Goal: Task Accomplishment & Management: Use online tool/utility

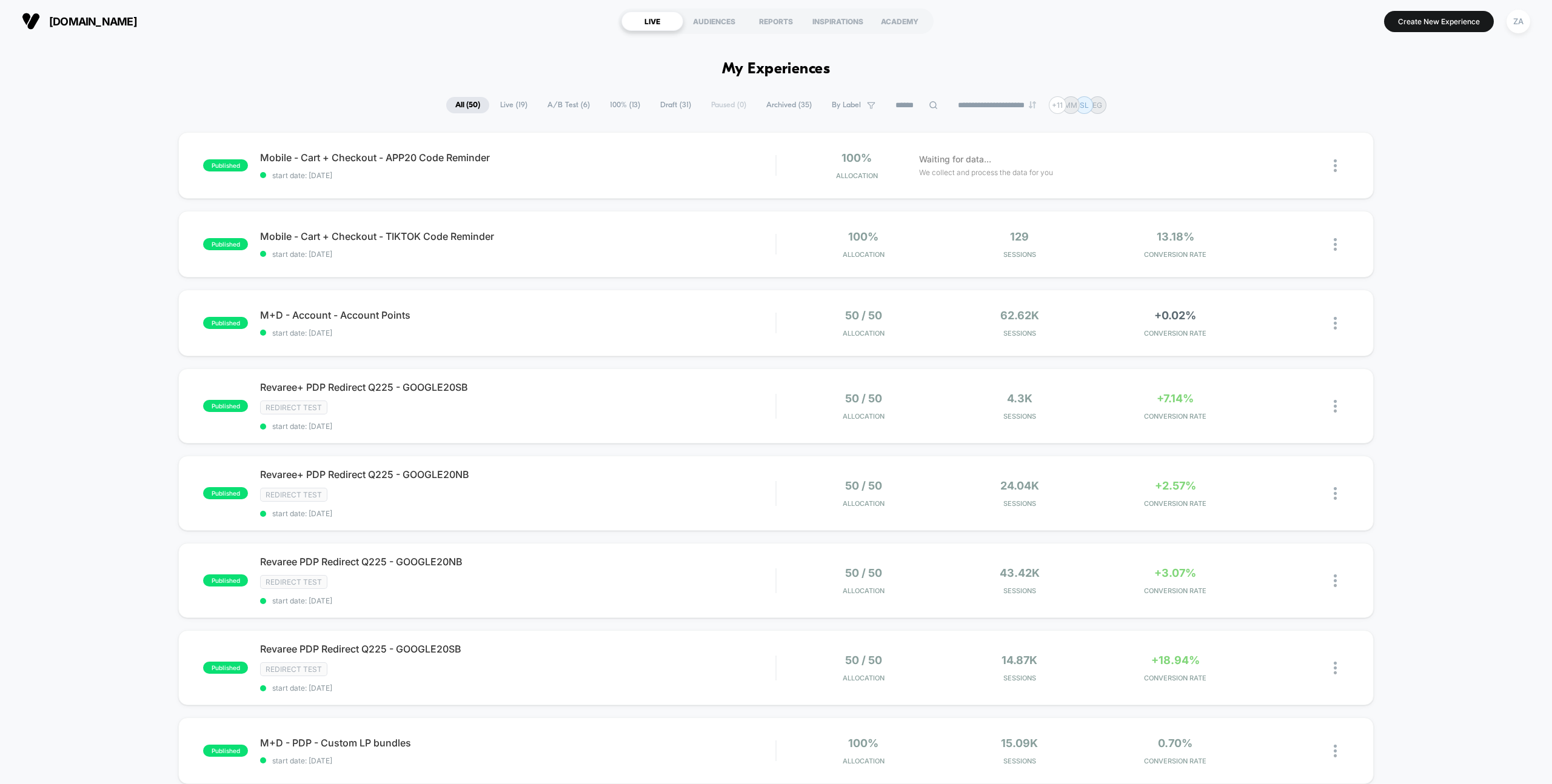
drag, startPoint x: 567, startPoint y: 102, endPoint x: 568, endPoint y: 78, distance: 24.0
click at [672, 103] on span "Draft ( 31 )" at bounding box center [675, 105] width 49 height 16
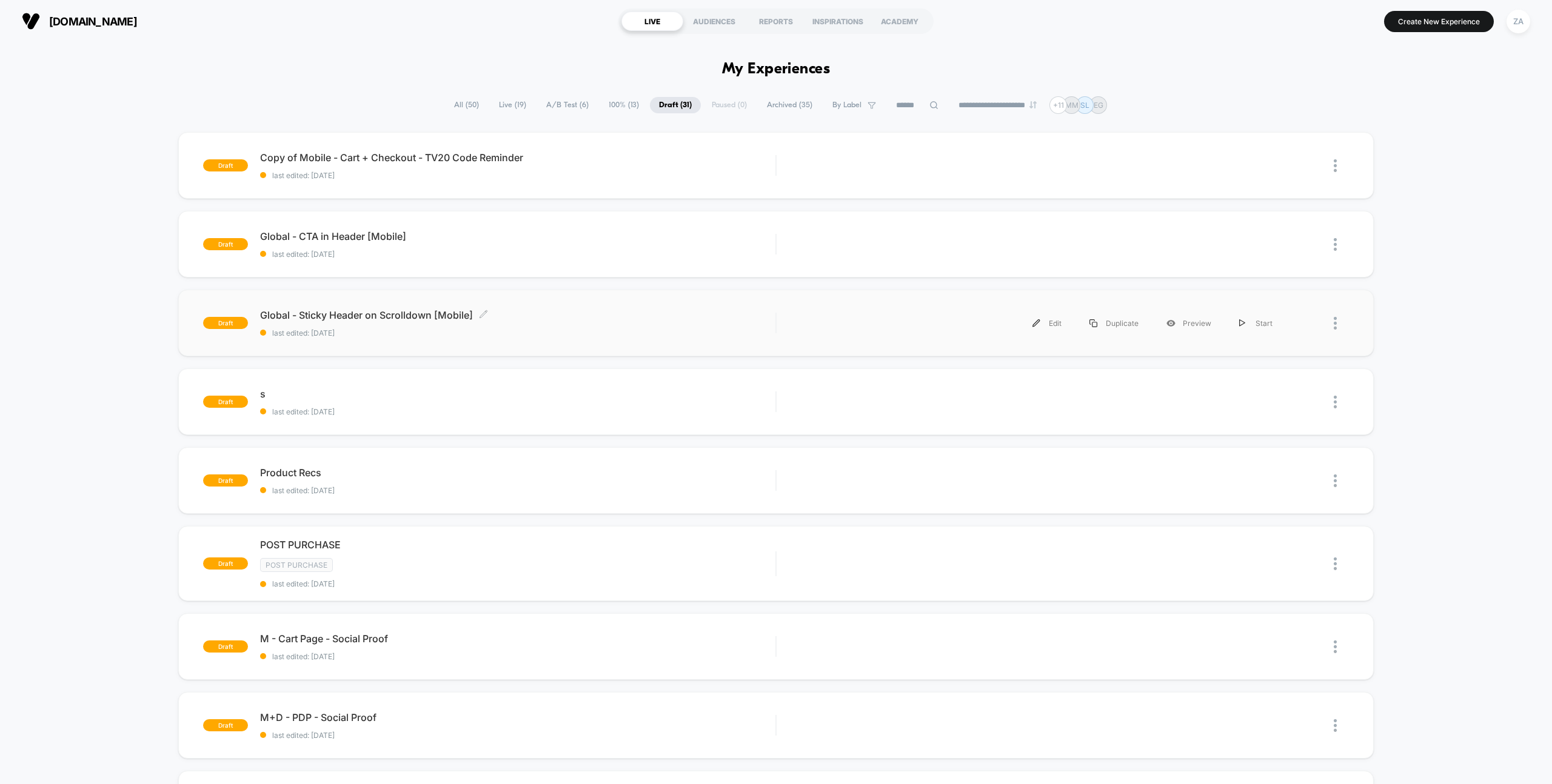
click at [354, 314] on span "Global - Sticky Header on Scrolldown [Mobile] Click to edit experience details" at bounding box center [517, 315] width 515 height 12
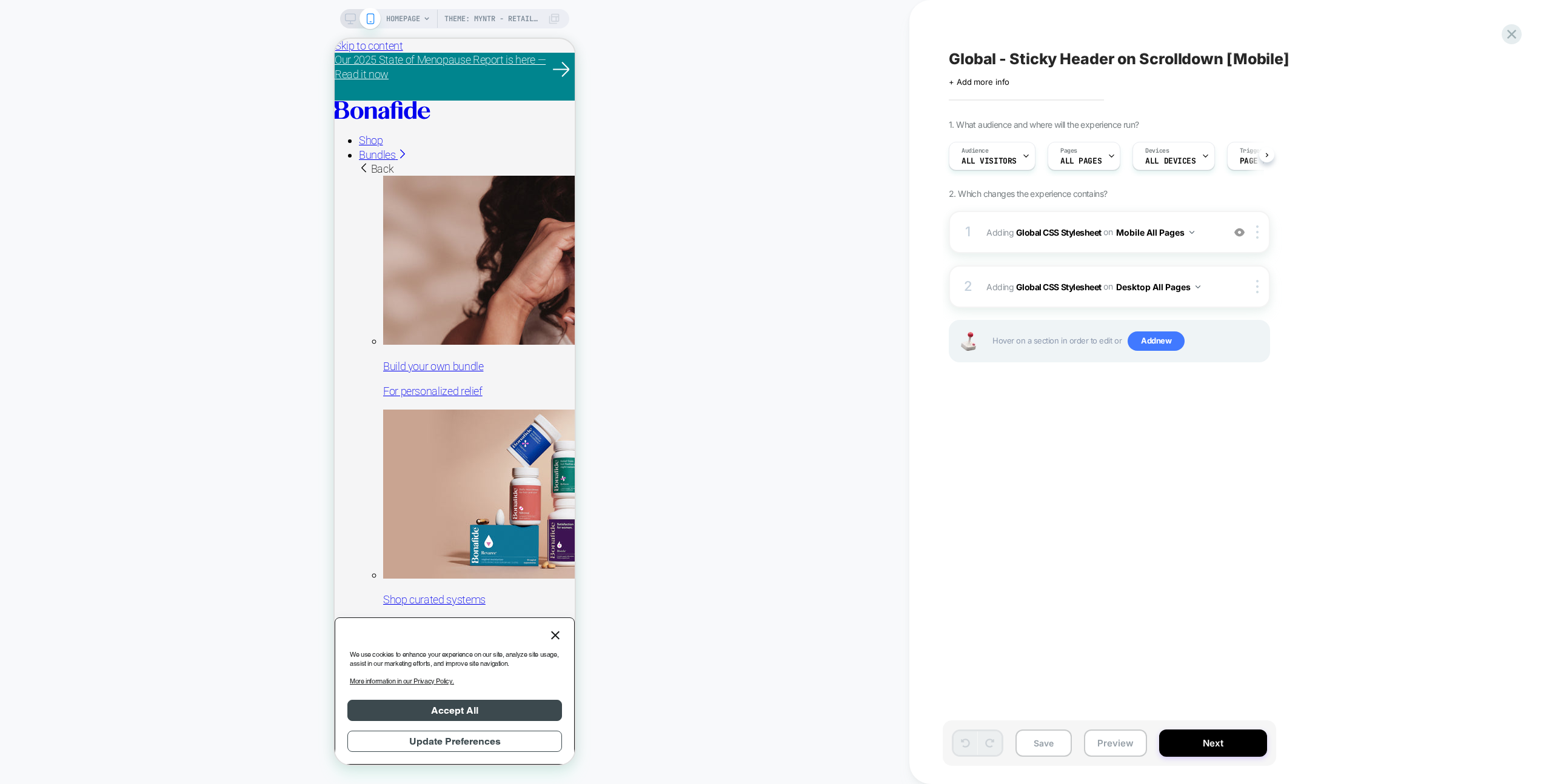
scroll to position [0, 1]
click at [1204, 229] on span "Adding Global CSS Stylesheet on Mobile All Pages" at bounding box center [1101, 232] width 231 height 18
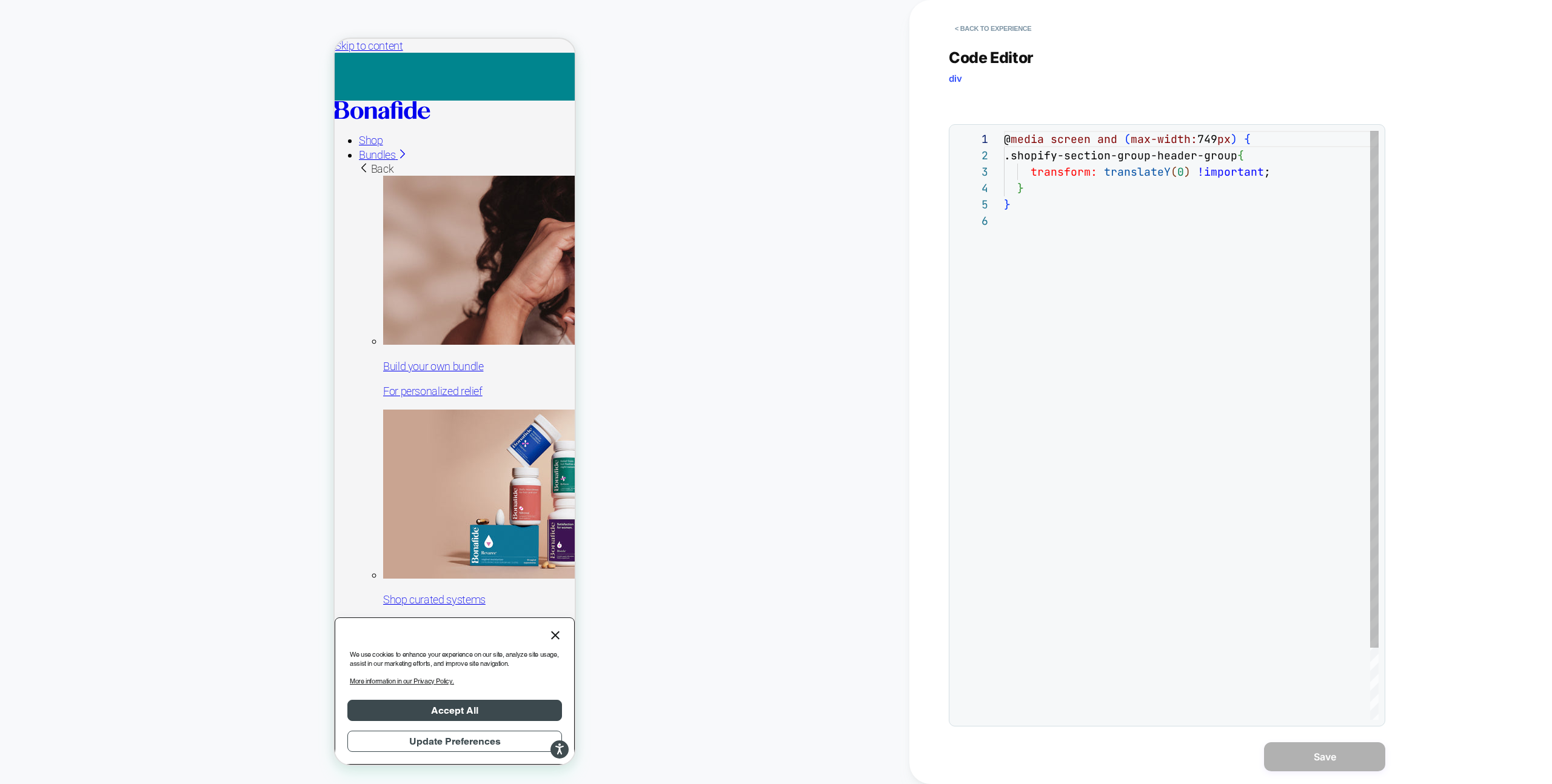
scroll to position [81, 0]
click at [1073, 239] on div "@ media screen and ( max-width: 749 px ) { .shopify-section-group-header-group …" at bounding box center [1191, 466] width 374 height 671
click at [1043, 196] on div "@ media screen and ( max-width: 749 px ) { .shopify-section-group-header-group …" at bounding box center [1191, 466] width 374 height 671
click at [1017, 221] on div "@ media screen and ( max-width: 749 px ) { .shopify-section-group-header-group …" at bounding box center [1191, 482] width 374 height 704
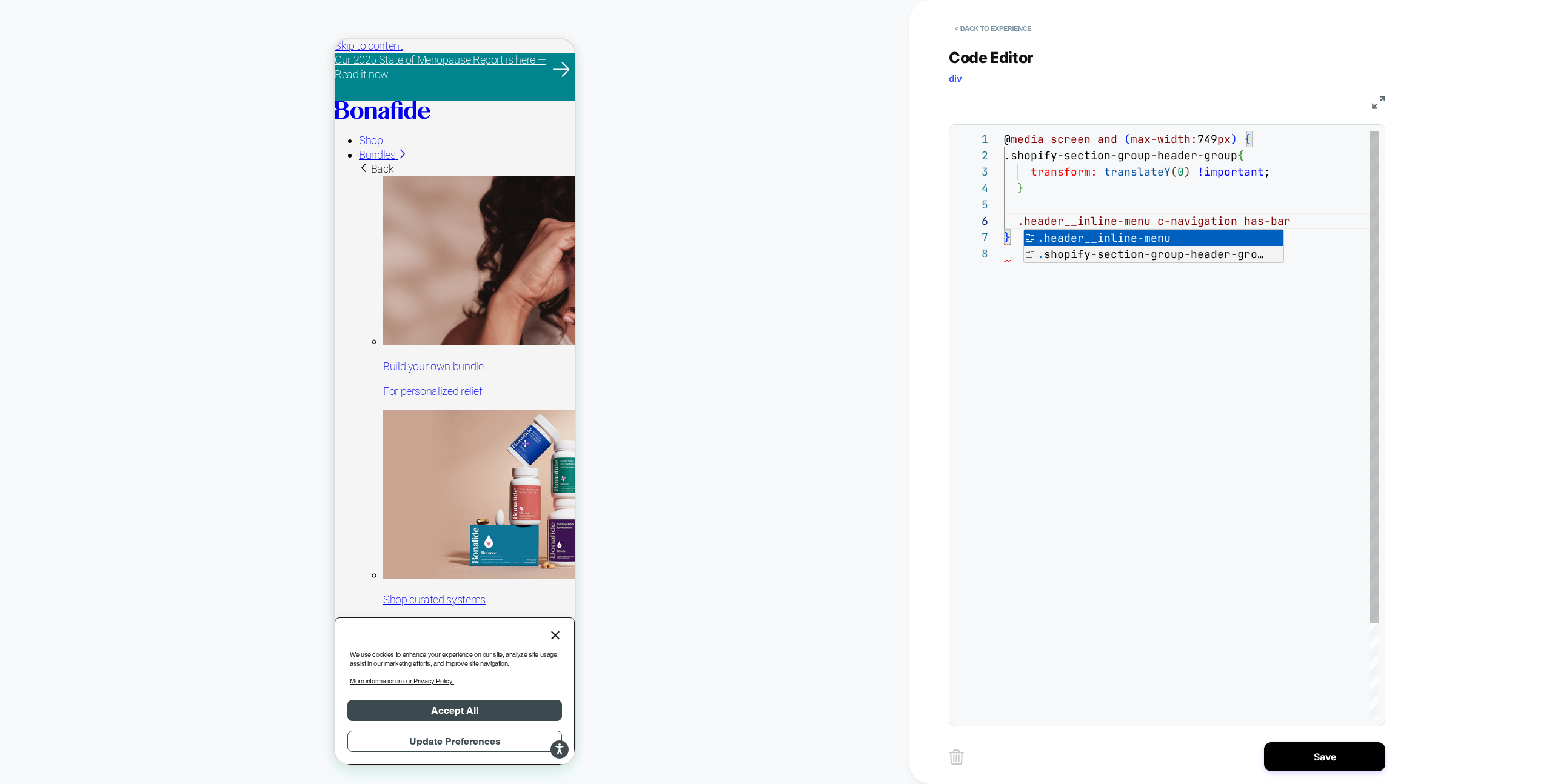
click at [1158, 223] on div "@ media screen and ( max-width: 749 px ) { .shopify-section-group-header-group …" at bounding box center [1191, 482] width 374 height 704
click at [1239, 220] on div "@ media screen and ( max-width: 749 px ) { .shopify-section-group-header-group …" at bounding box center [1191, 482] width 374 height 704
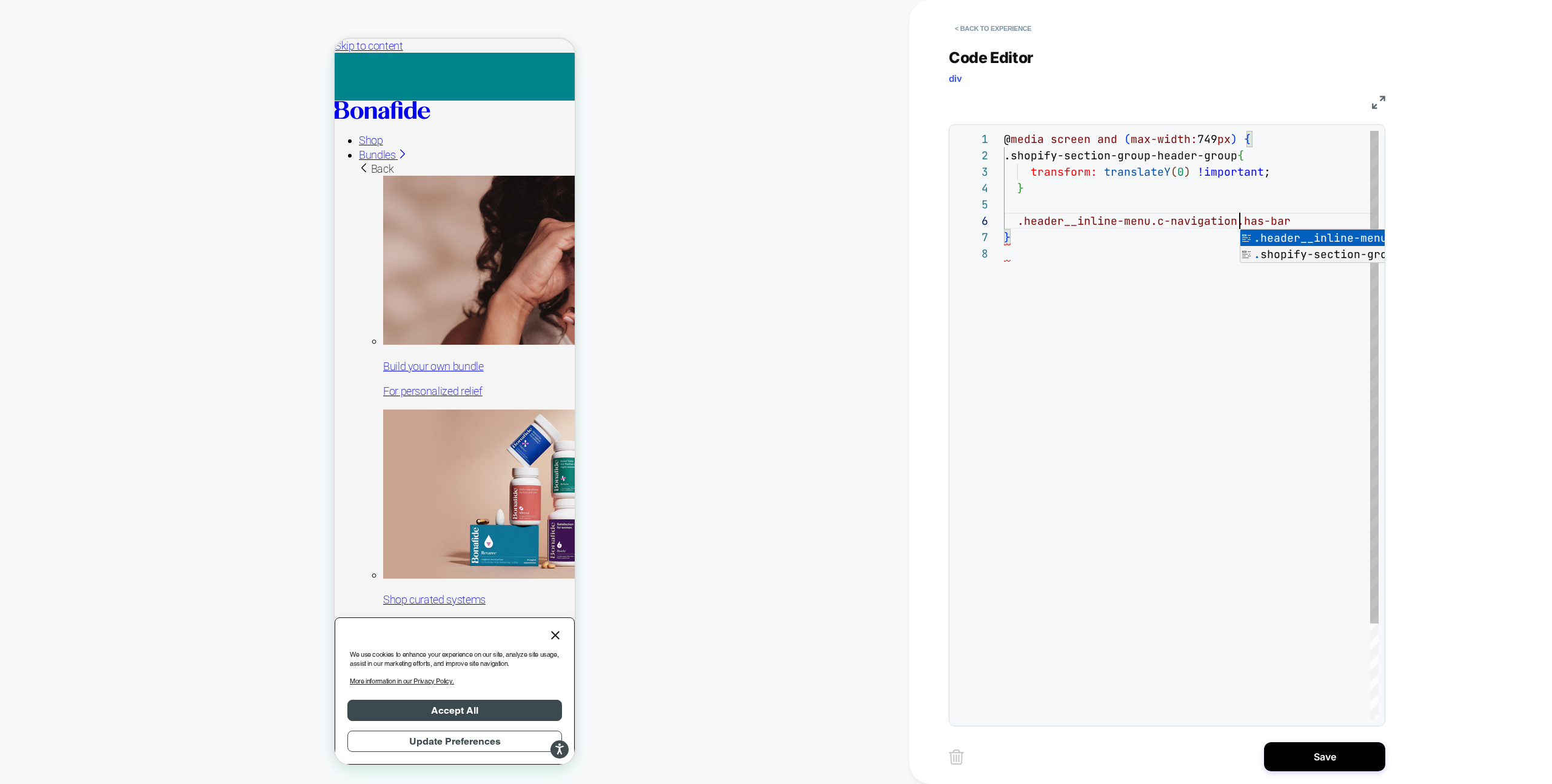
scroll to position [81, 235]
click at [1019, 223] on div "@ media screen and ( max-width: 749 px ) { .shopify-section-group-header-group …" at bounding box center [1191, 482] width 374 height 704
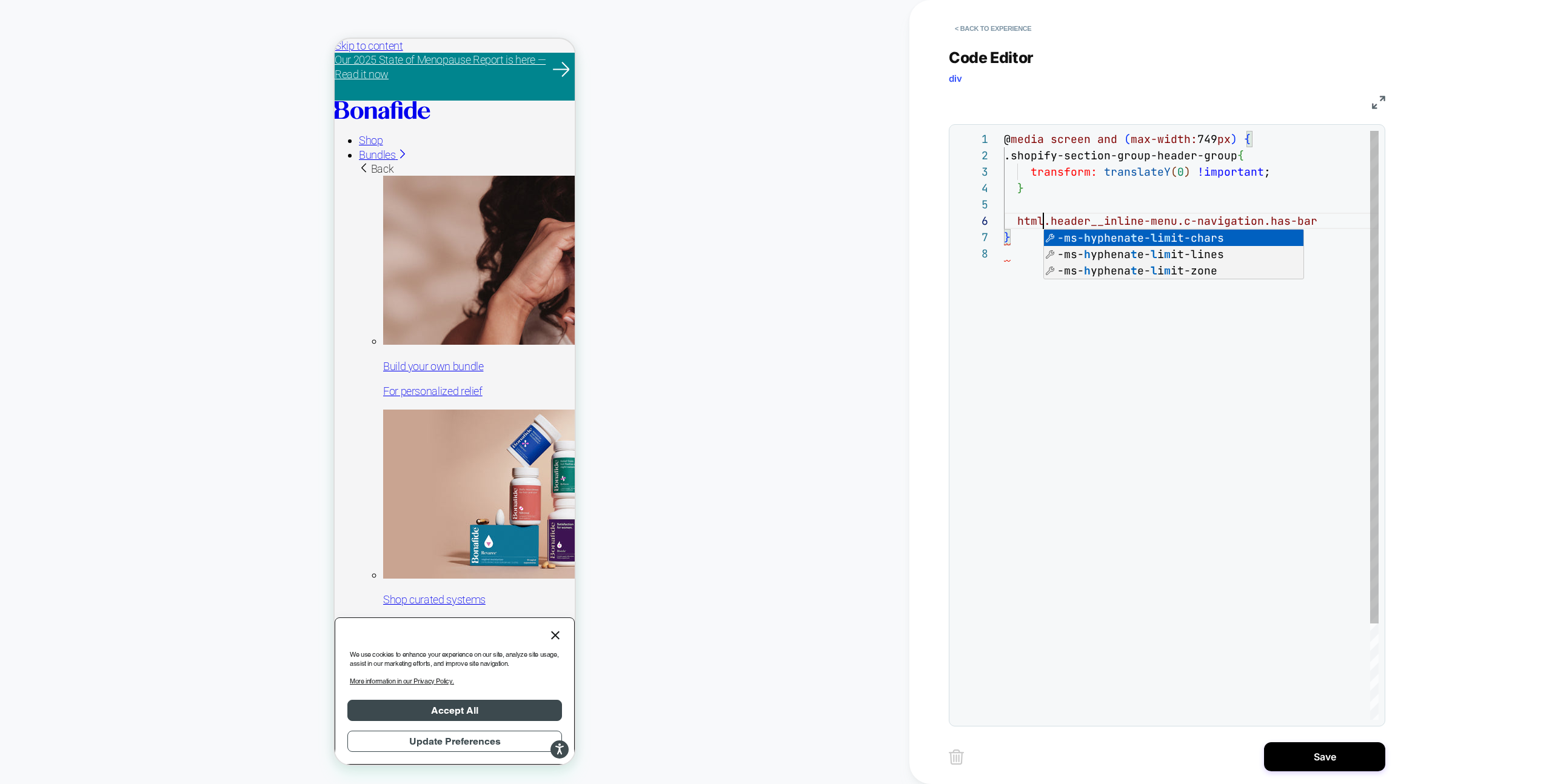
scroll to position [81, 46]
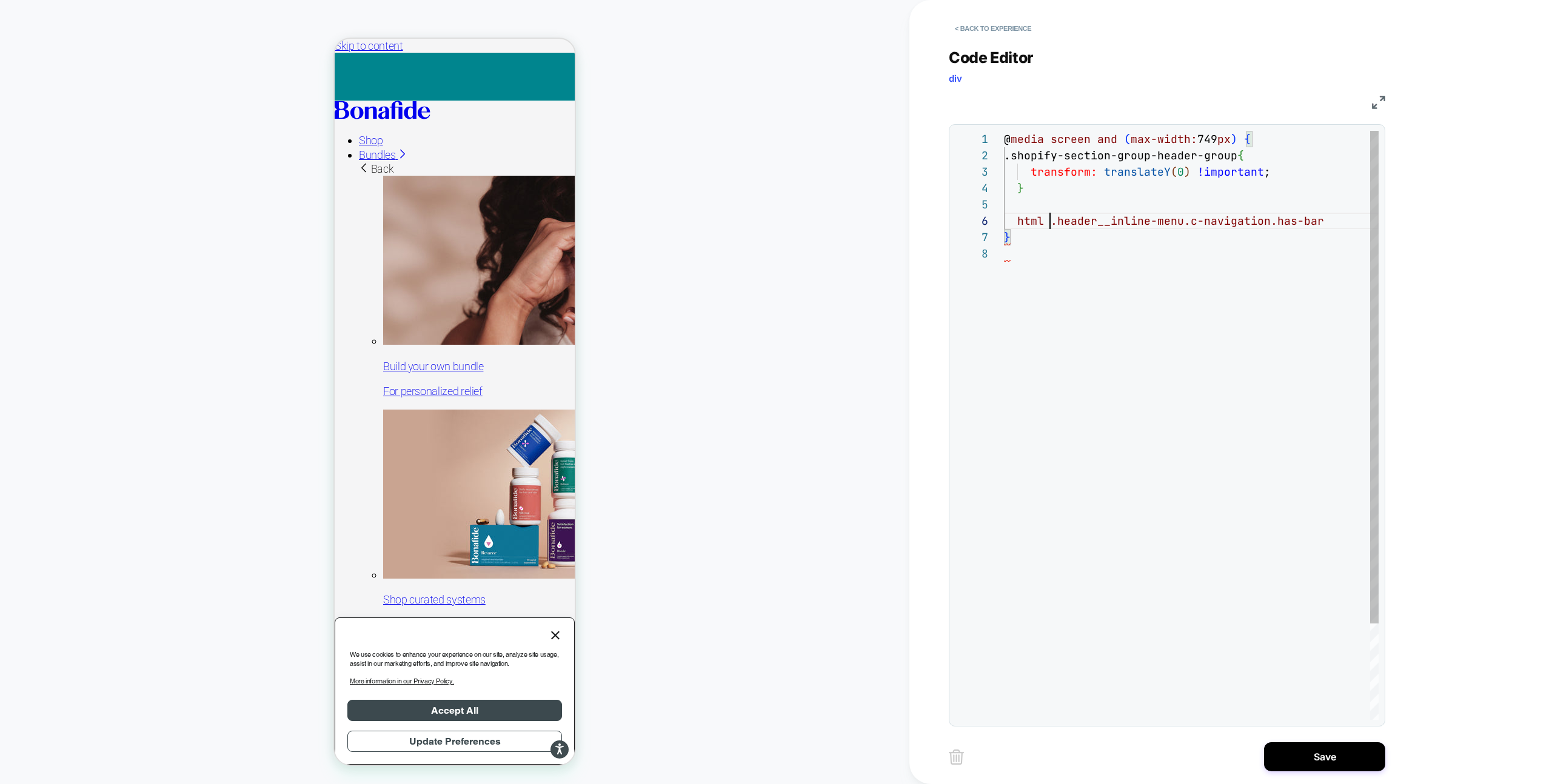
click at [1321, 222] on div "@ media screen and ( max-width: 749 px ) { .shopify-section-group-header-group …" at bounding box center [1191, 482] width 374 height 704
click at [1052, 220] on div "@ media screen and ( max-width: 749 px ) { .shopify-section-group-header-group …" at bounding box center [1191, 482] width 374 height 704
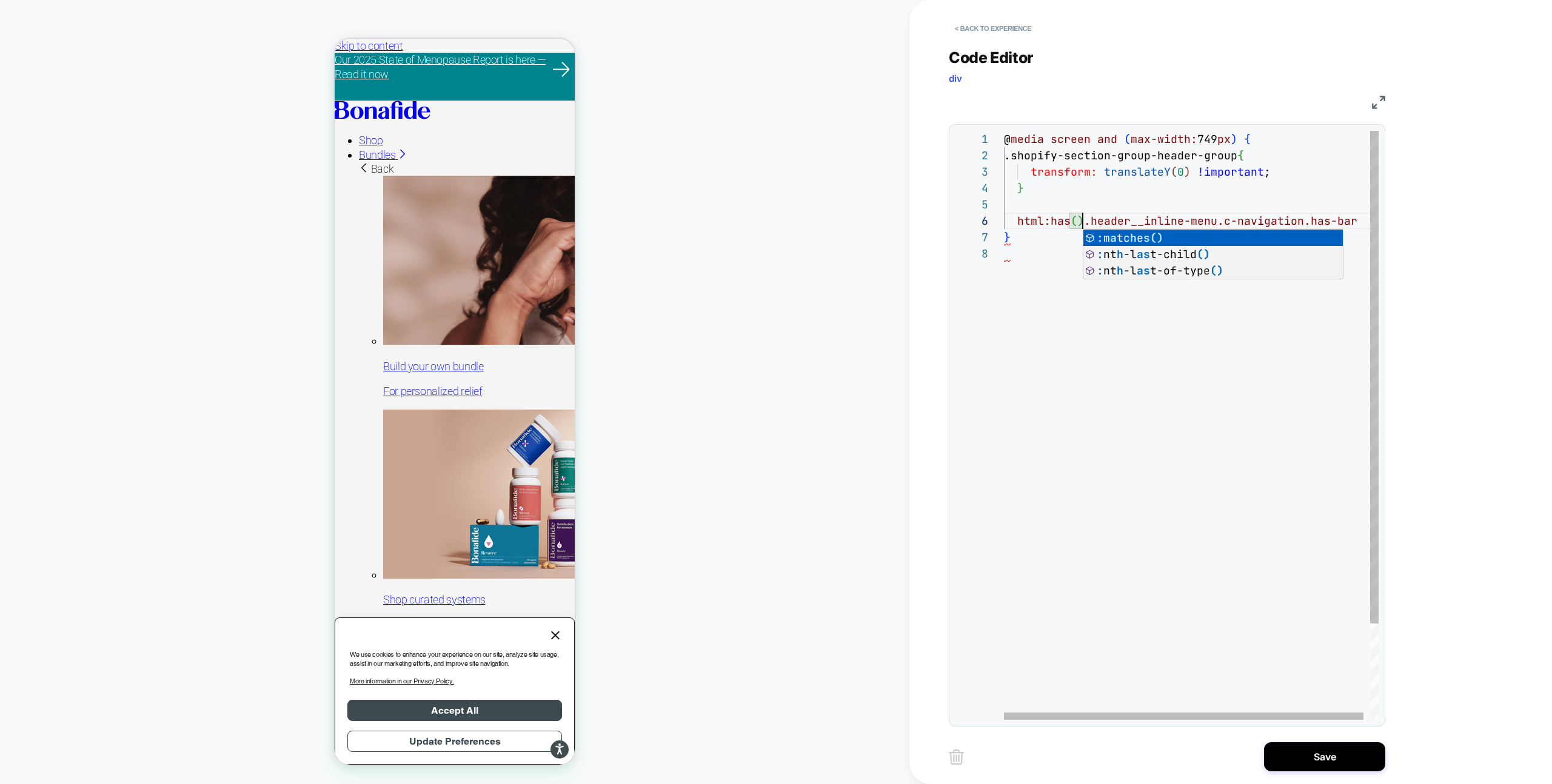
scroll to position [81, 72]
click at [1344, 225] on div "@ media screen and ( max-width: 749 px ) { .shopify-section-group-header-group …" at bounding box center [1192, 482] width 375 height 704
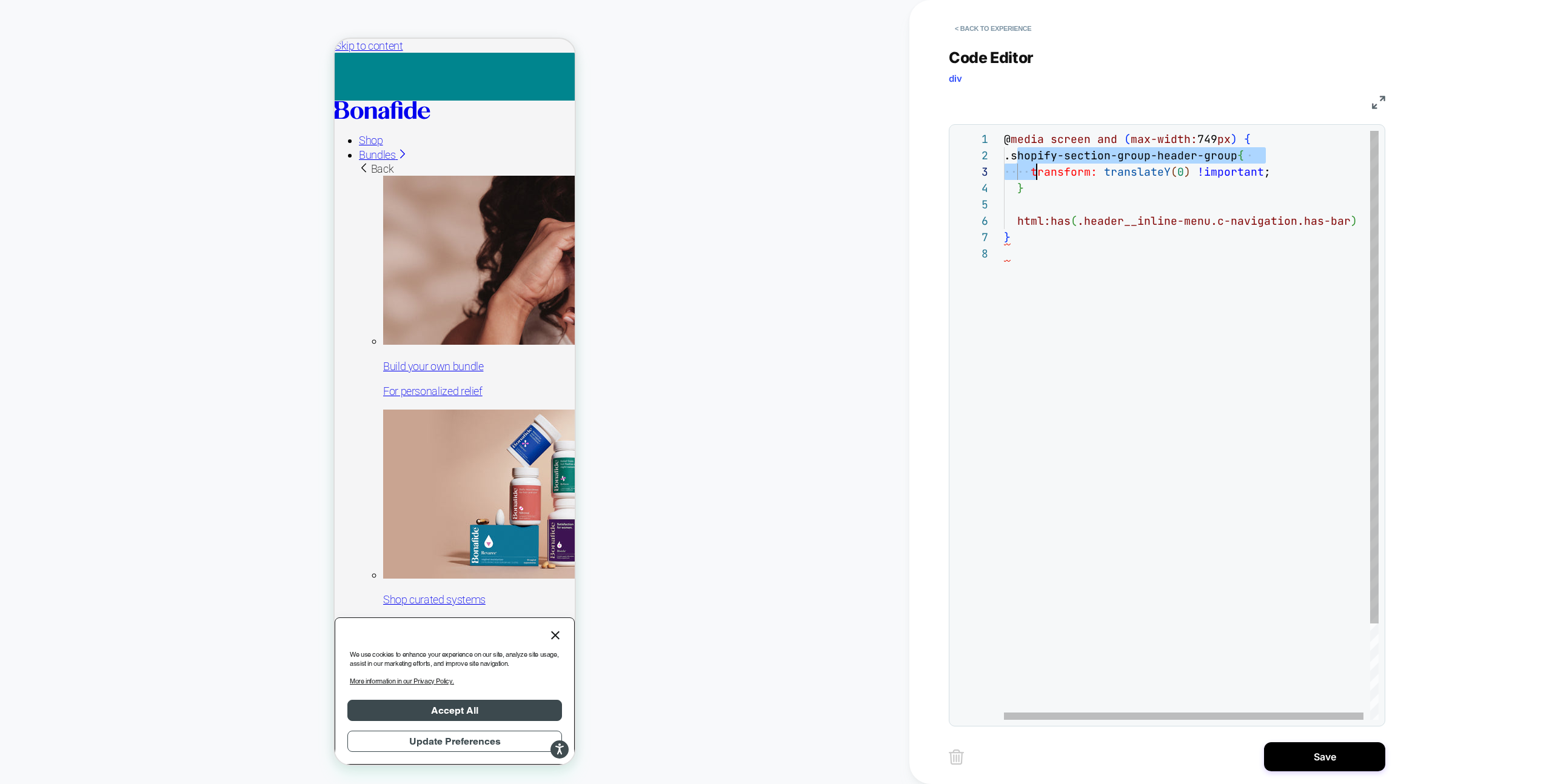
scroll to position [16, 20]
drag, startPoint x: 1020, startPoint y: 158, endPoint x: 1039, endPoint y: 188, distance: 35.5
click at [1039, 188] on div "@ media screen and ( max-width: 749 px ) { .shopify-section-group-header-group …" at bounding box center [1195, 482] width 381 height 704
click at [1356, 223] on div "@ media screen and ( max-width: 749 px ) { .shopify-section-group-header-group …" at bounding box center [1195, 482] width 381 height 704
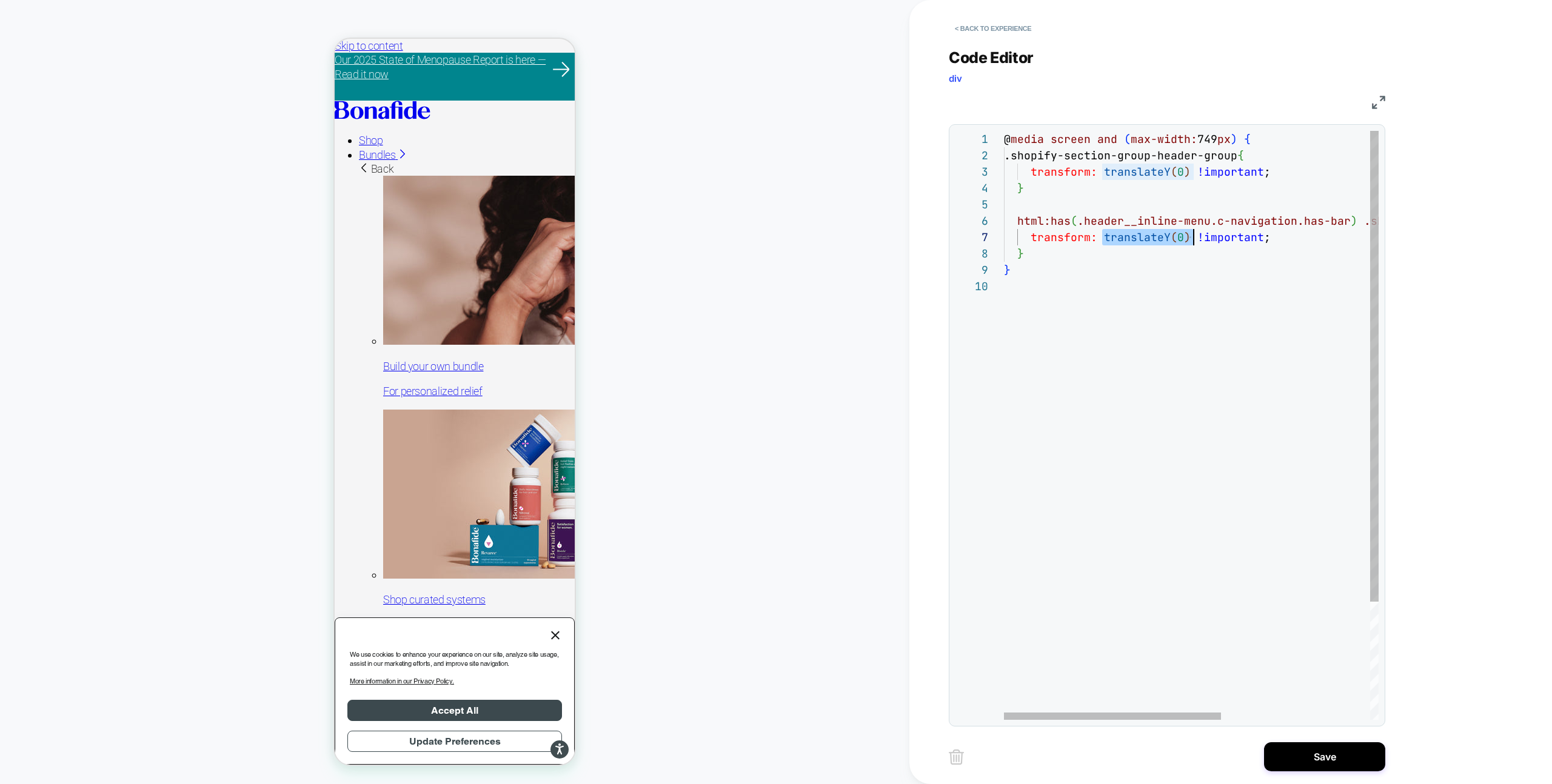
drag, startPoint x: 1099, startPoint y: 237, endPoint x: 1189, endPoint y: 235, distance: 90.0
click at [1189, 235] on div "@ media screen and ( max-width: 749 px ) { .shopify-section-group-header-group …" at bounding box center [1319, 499] width 631 height 736
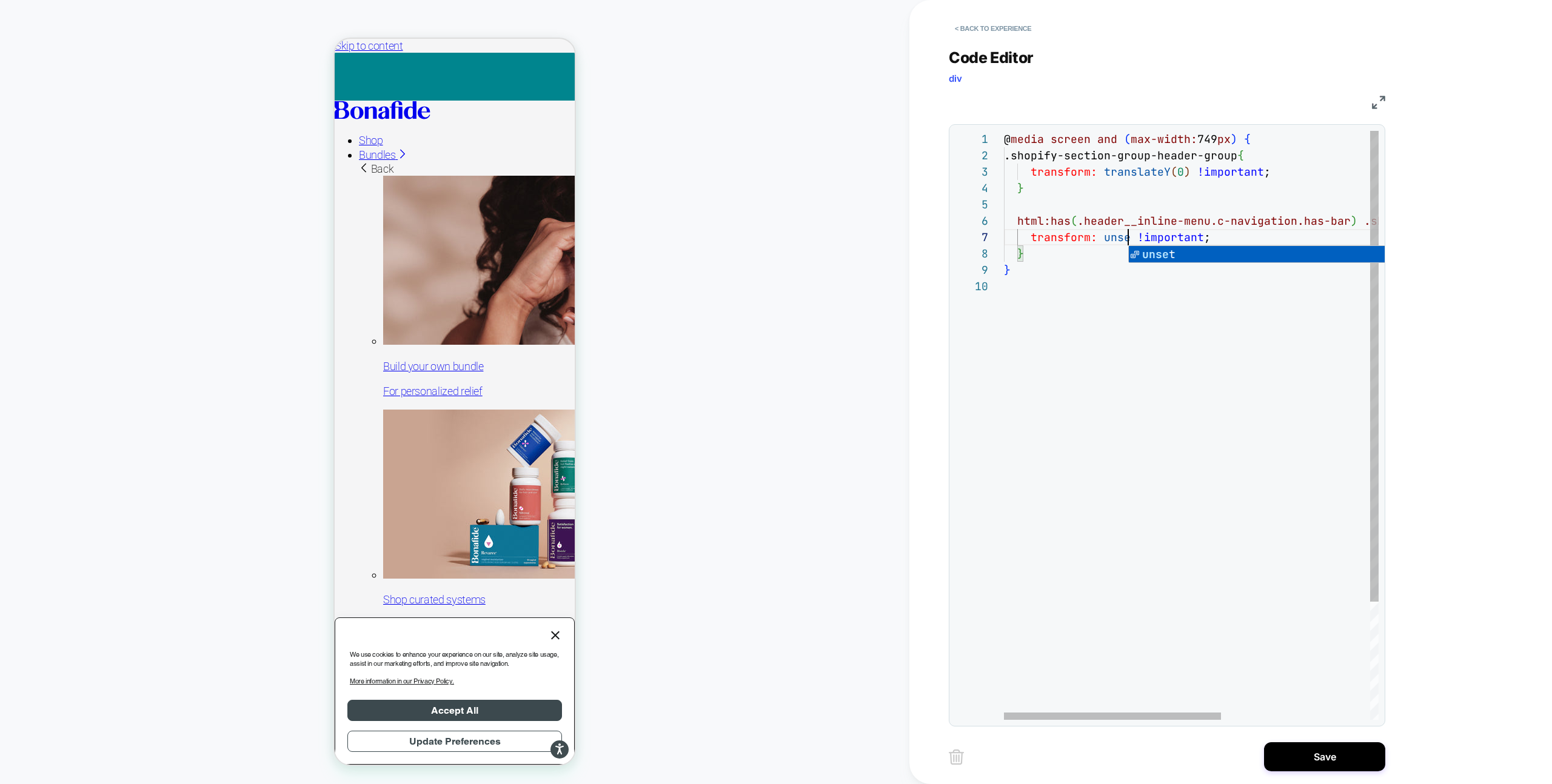
scroll to position [98, 131]
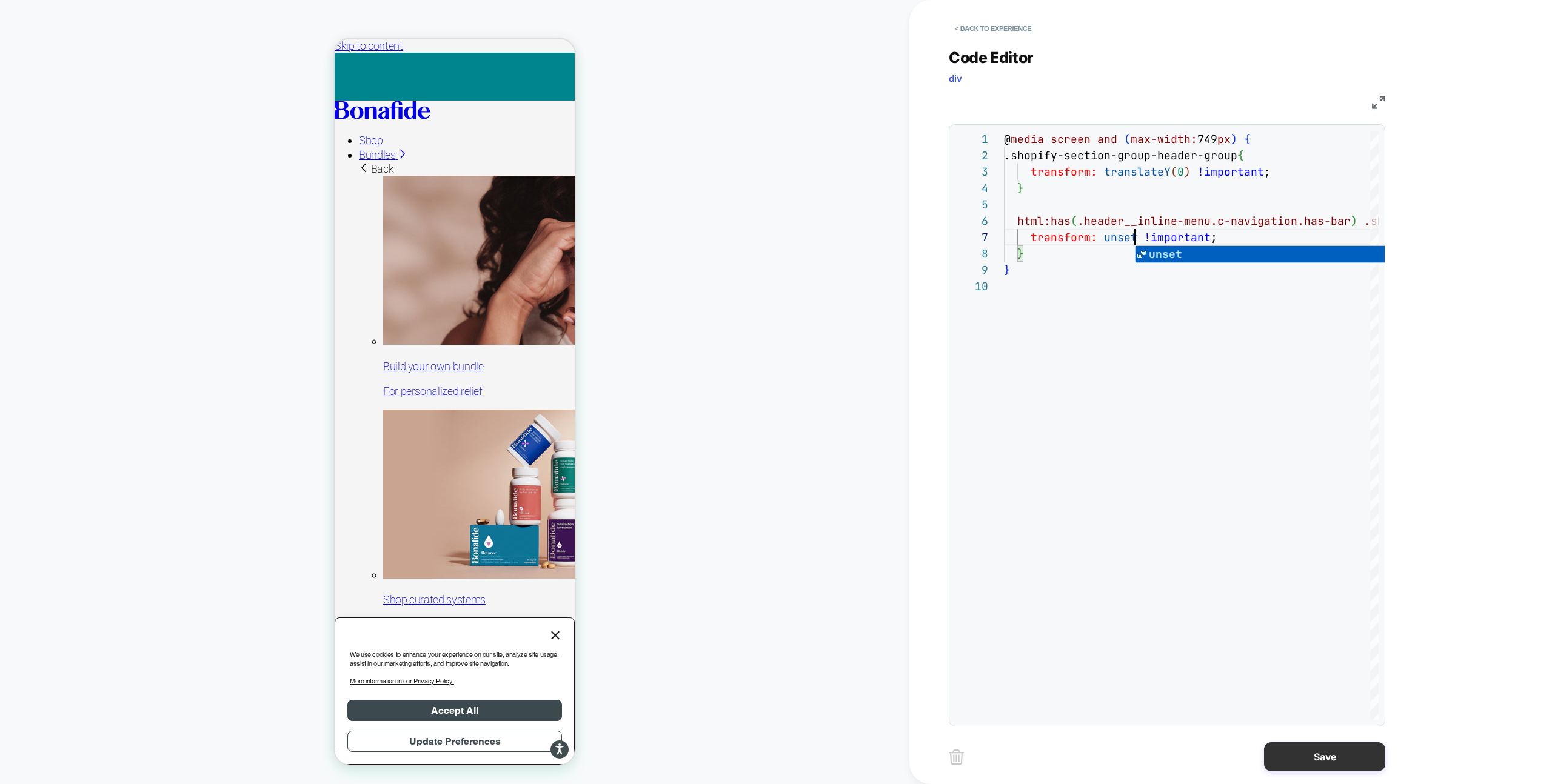
type textarea "**********"
click at [1323, 760] on button "Save" at bounding box center [1325, 756] width 121 height 29
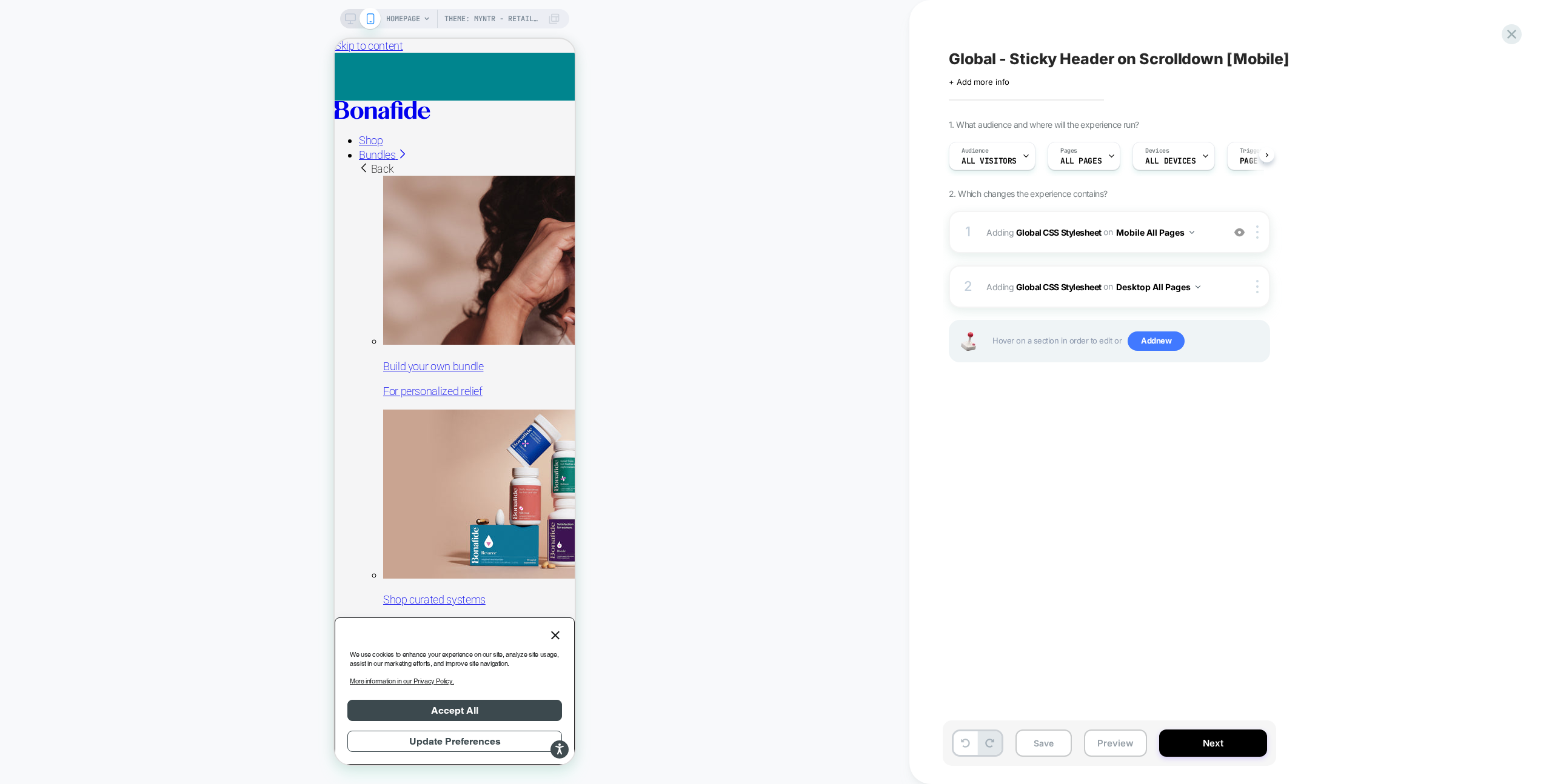
scroll to position [0, 1]
click at [1048, 739] on button "Save" at bounding box center [1044, 742] width 57 height 27
click at [1113, 740] on button "Preview" at bounding box center [1115, 742] width 63 height 27
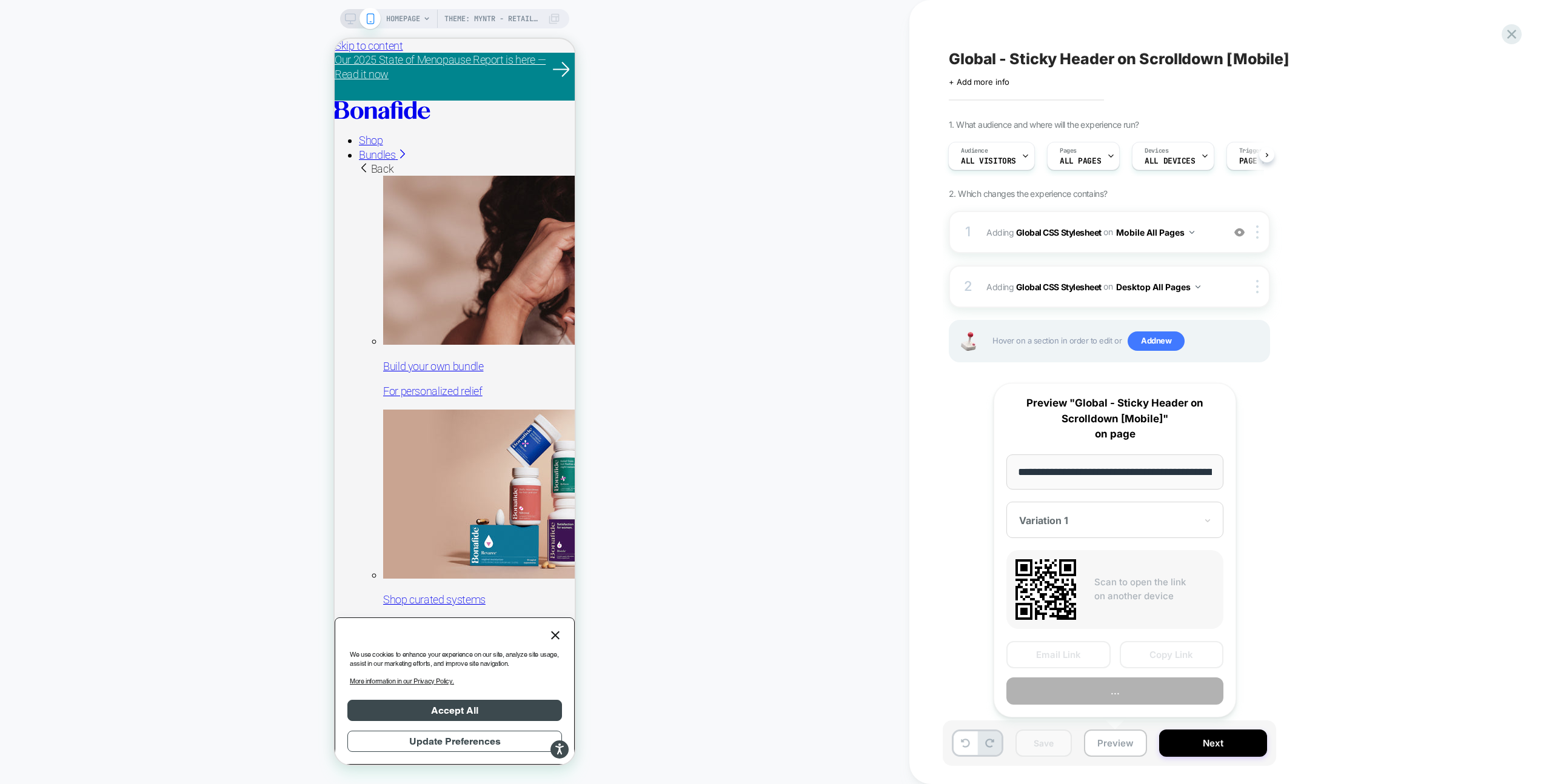
scroll to position [0, 103]
click at [1095, 690] on button "Preview" at bounding box center [1114, 691] width 217 height 27
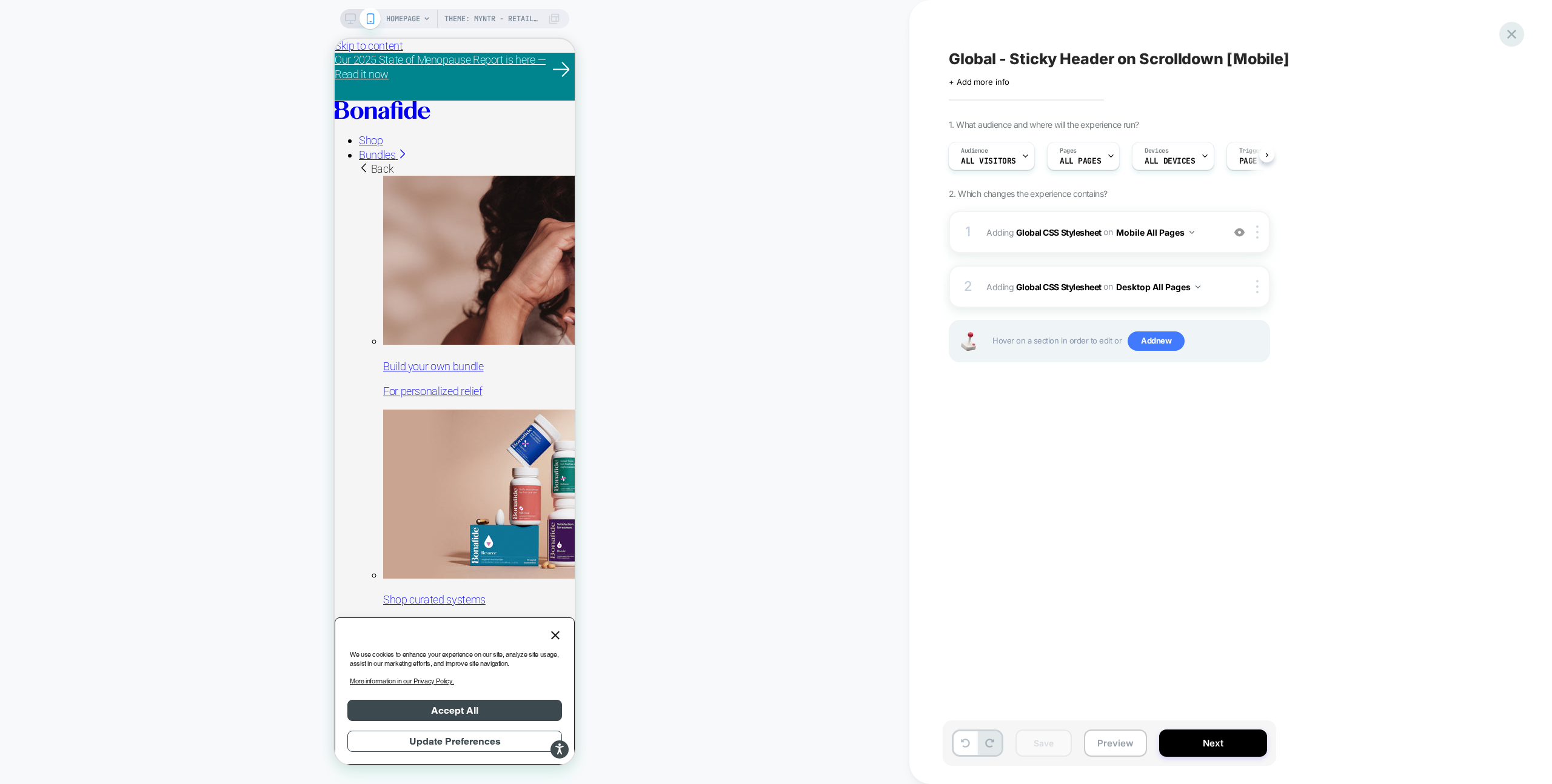
click at [1504, 42] on icon at bounding box center [1511, 34] width 16 height 16
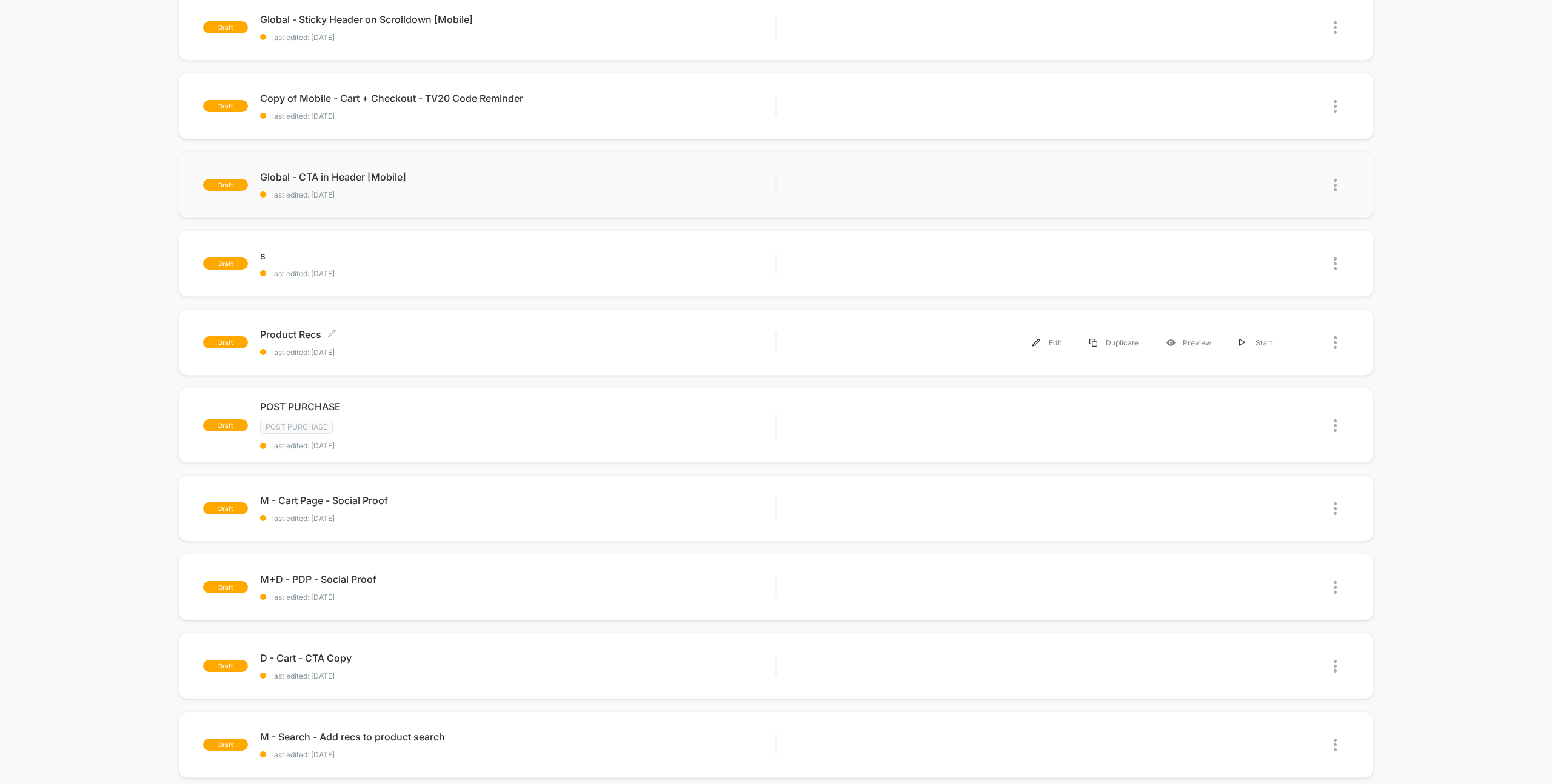
scroll to position [137, 0]
click at [278, 333] on span "Product Recs Click to edit experience details" at bounding box center [517, 335] width 515 height 12
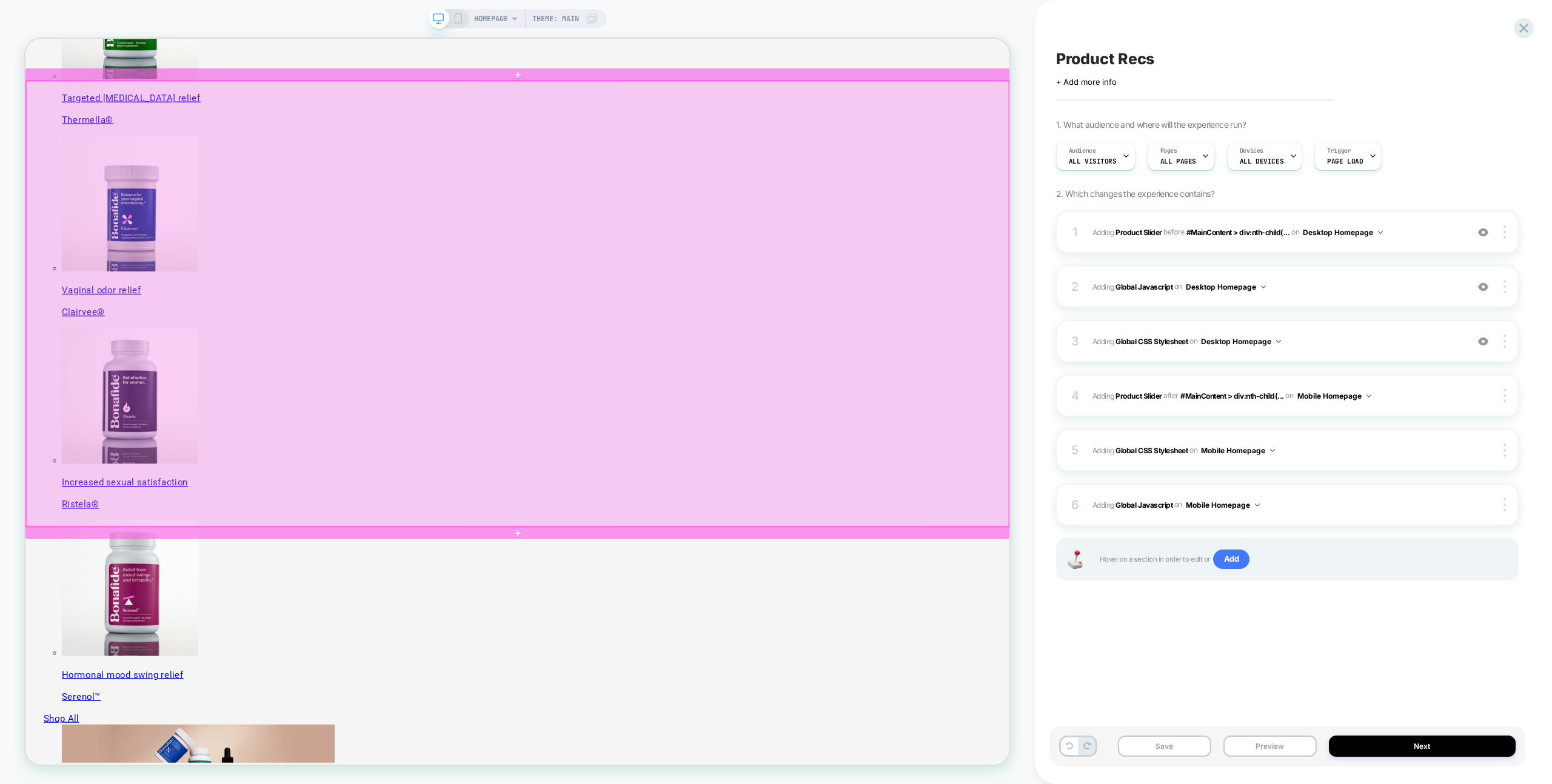
scroll to position [525, 0]
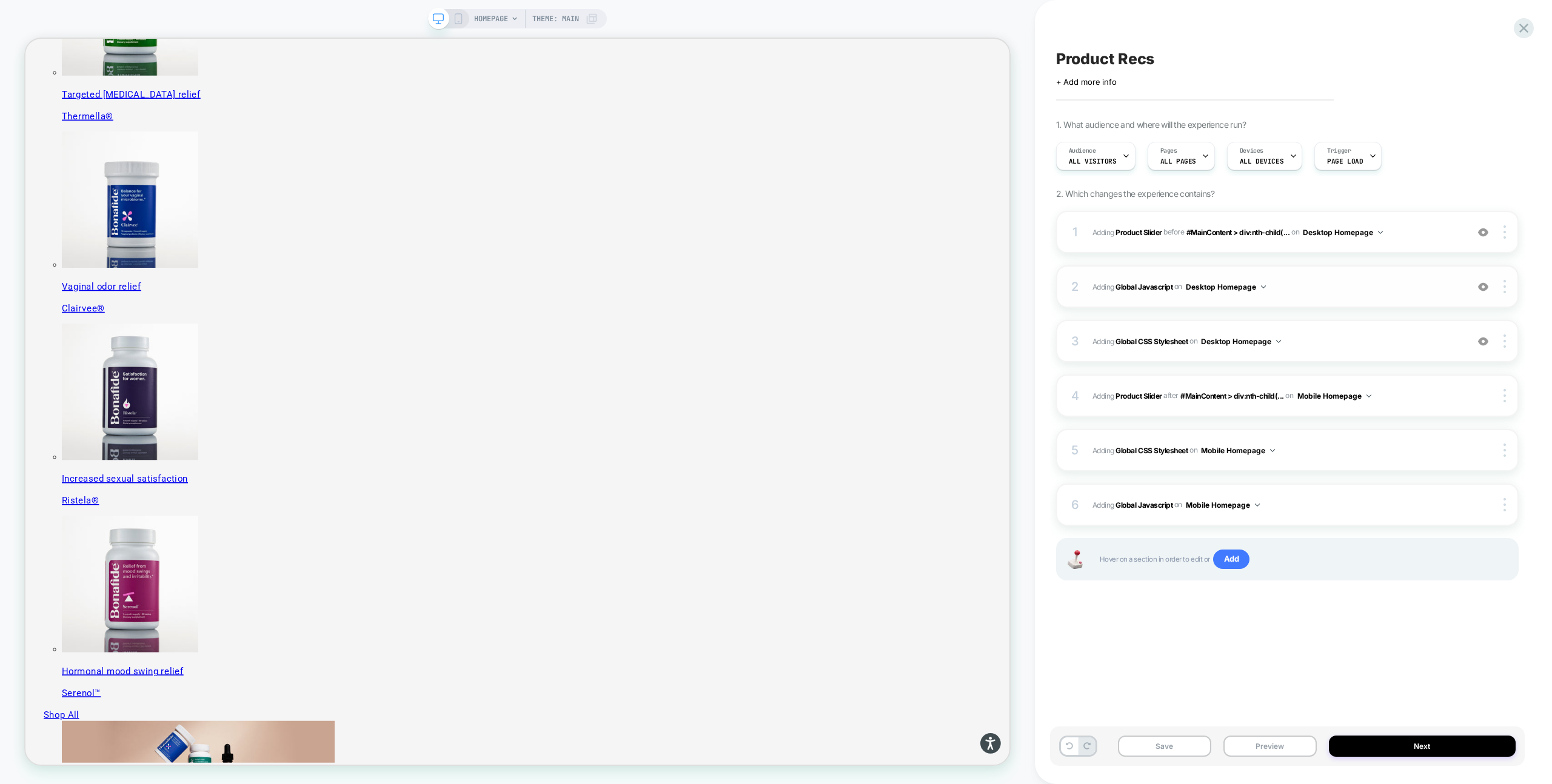
click at [1302, 294] on div "2 Adding Global Javascript on Desktop Homepage Add Before Add After Copy to Mob…" at bounding box center [1288, 286] width 463 height 43
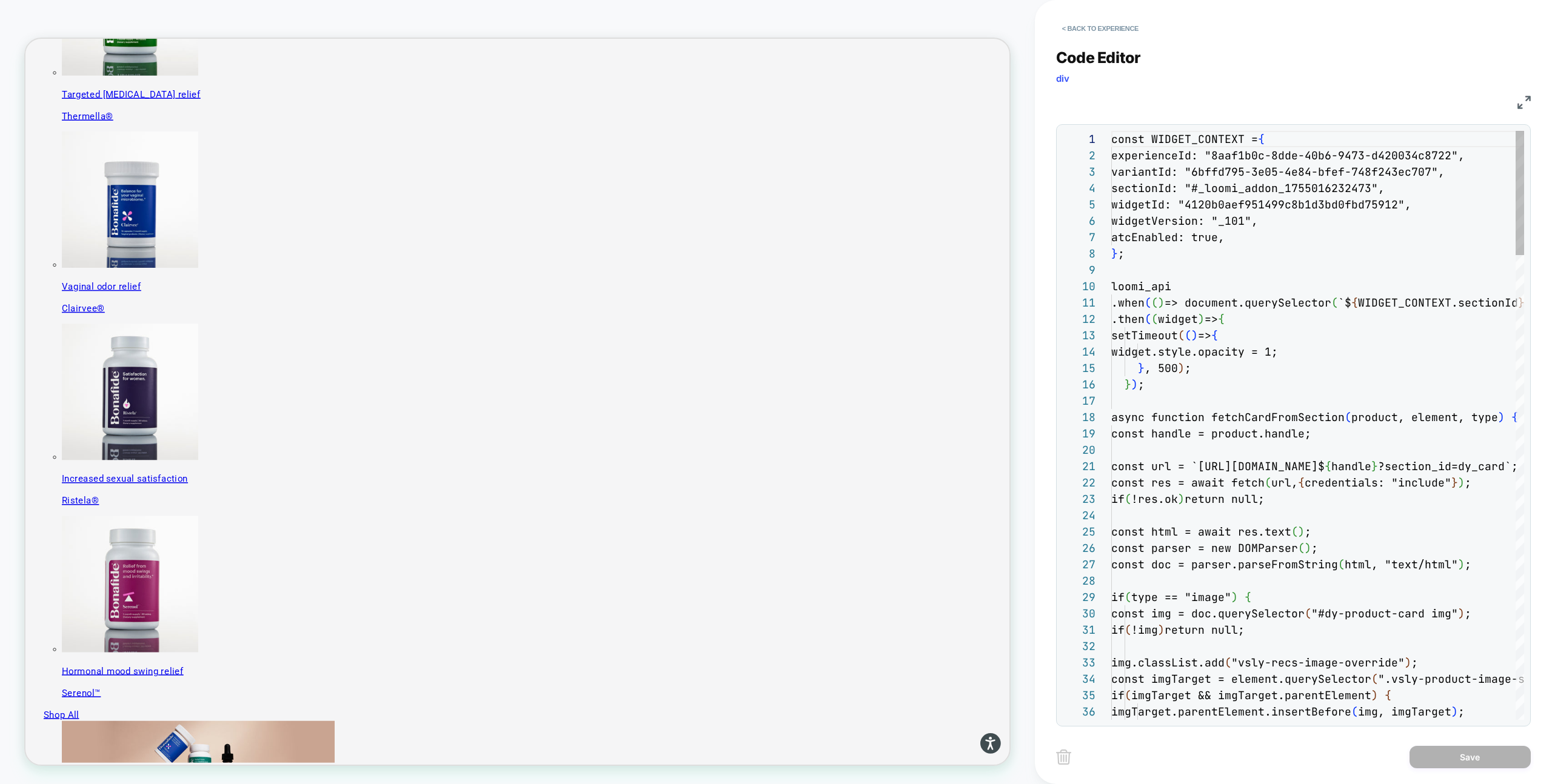
scroll to position [164, 0]
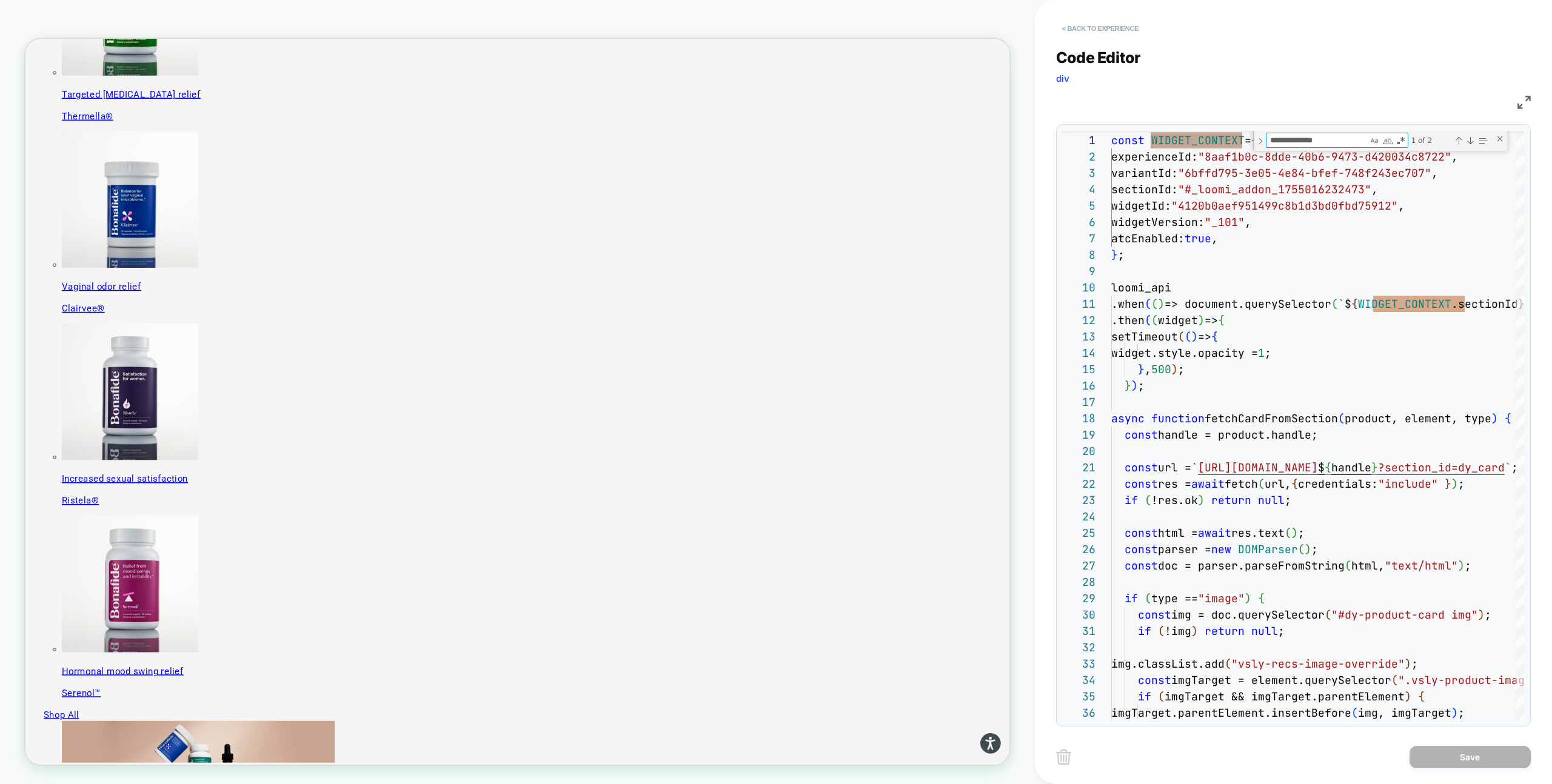
click at [1087, 31] on button "< Back to experience" at bounding box center [1100, 29] width 88 height 20
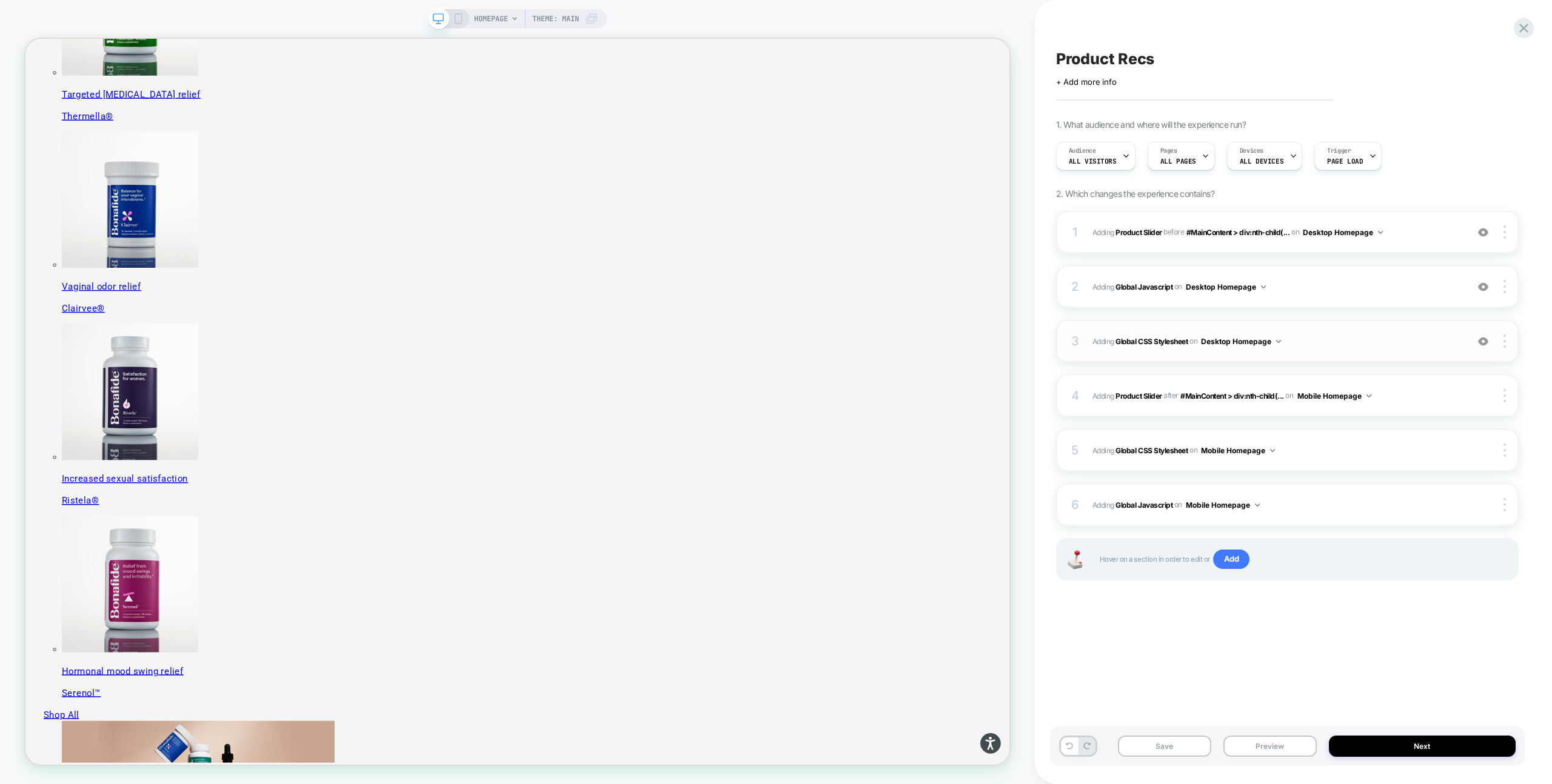
click at [1327, 343] on span "Adding Global CSS Stylesheet on Desktop Homepage" at bounding box center [1276, 340] width 368 height 15
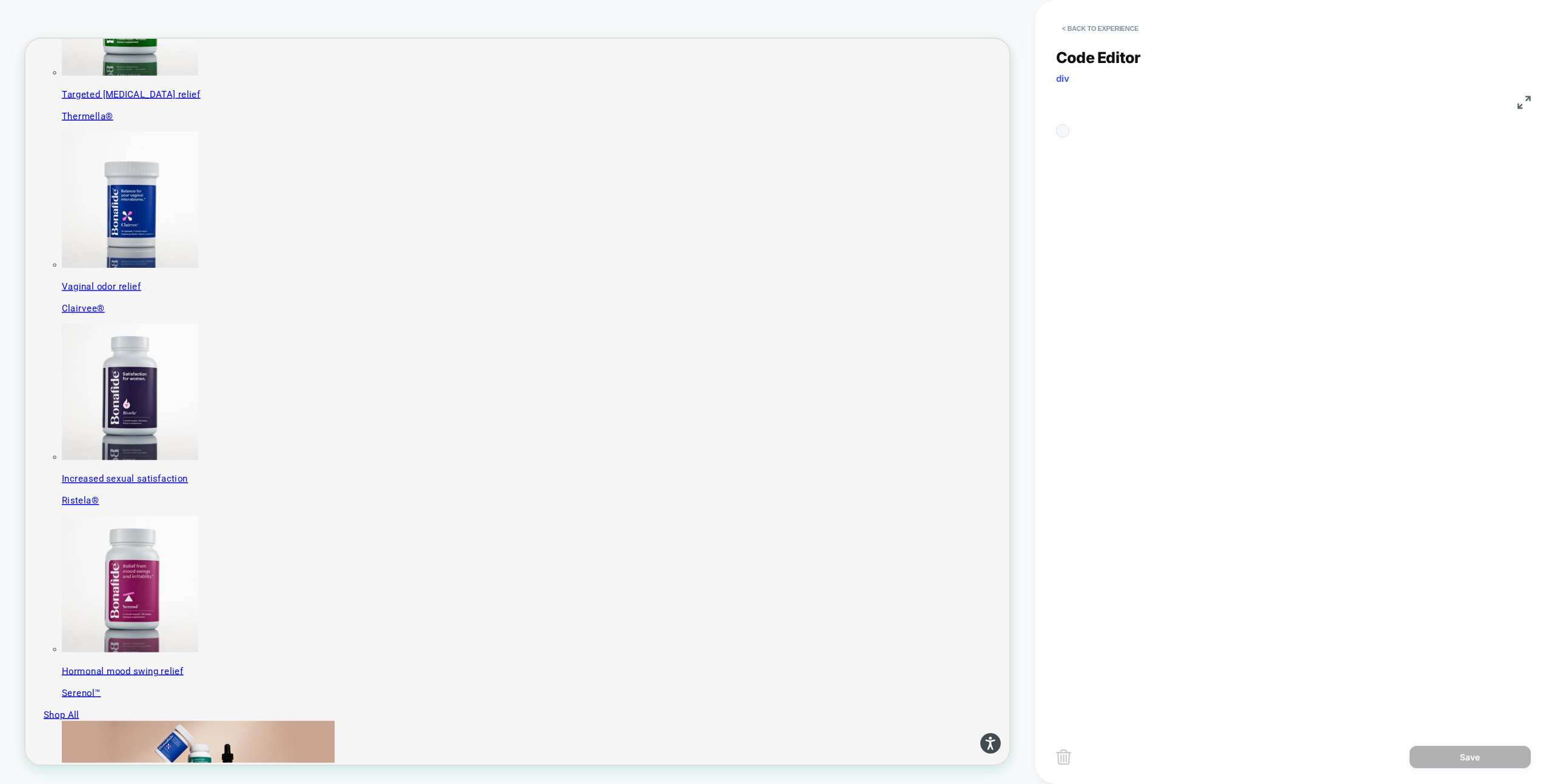
scroll to position [164, 0]
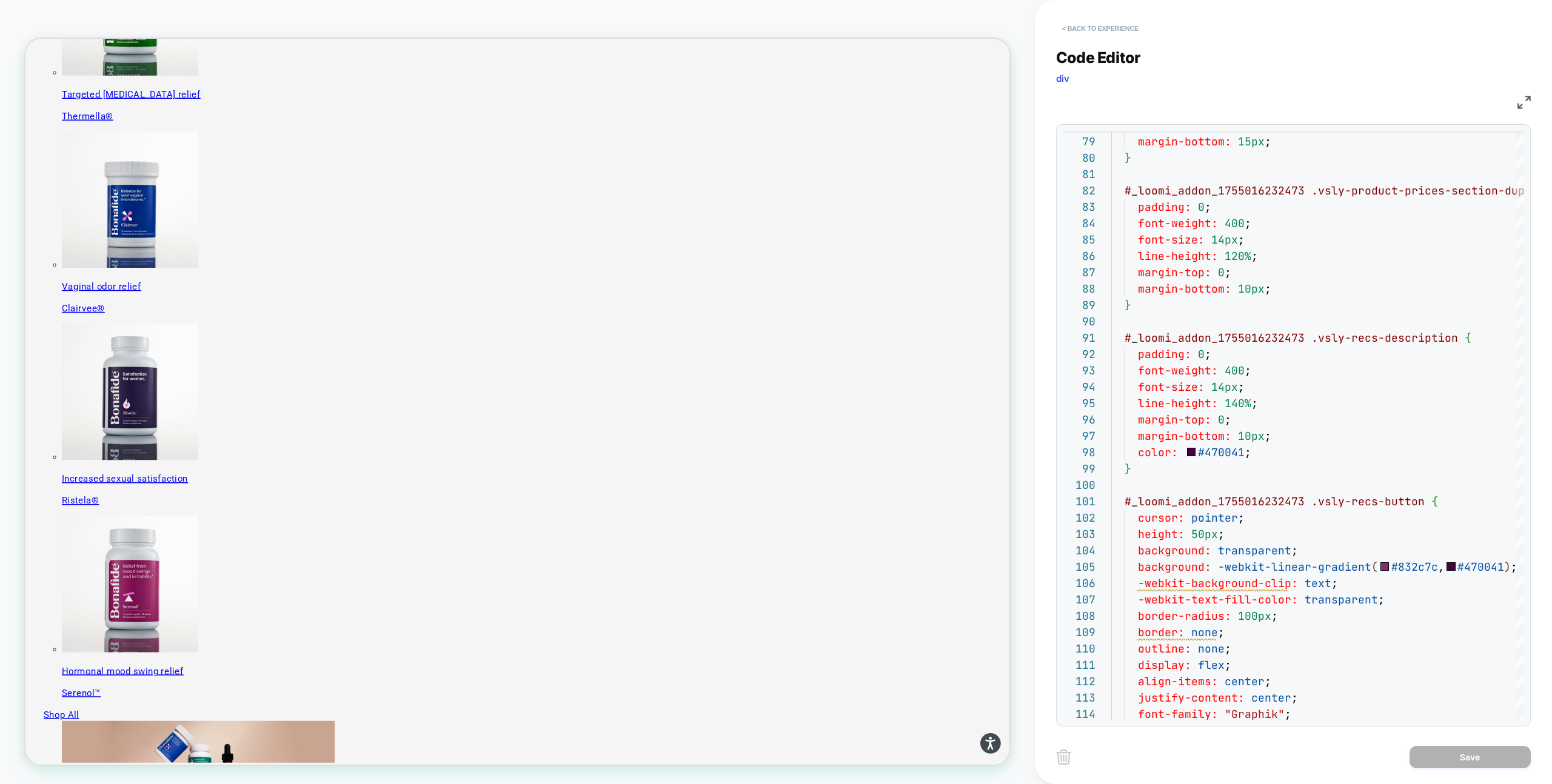
click at [1104, 29] on button "< Back to experience" at bounding box center [1100, 29] width 88 height 20
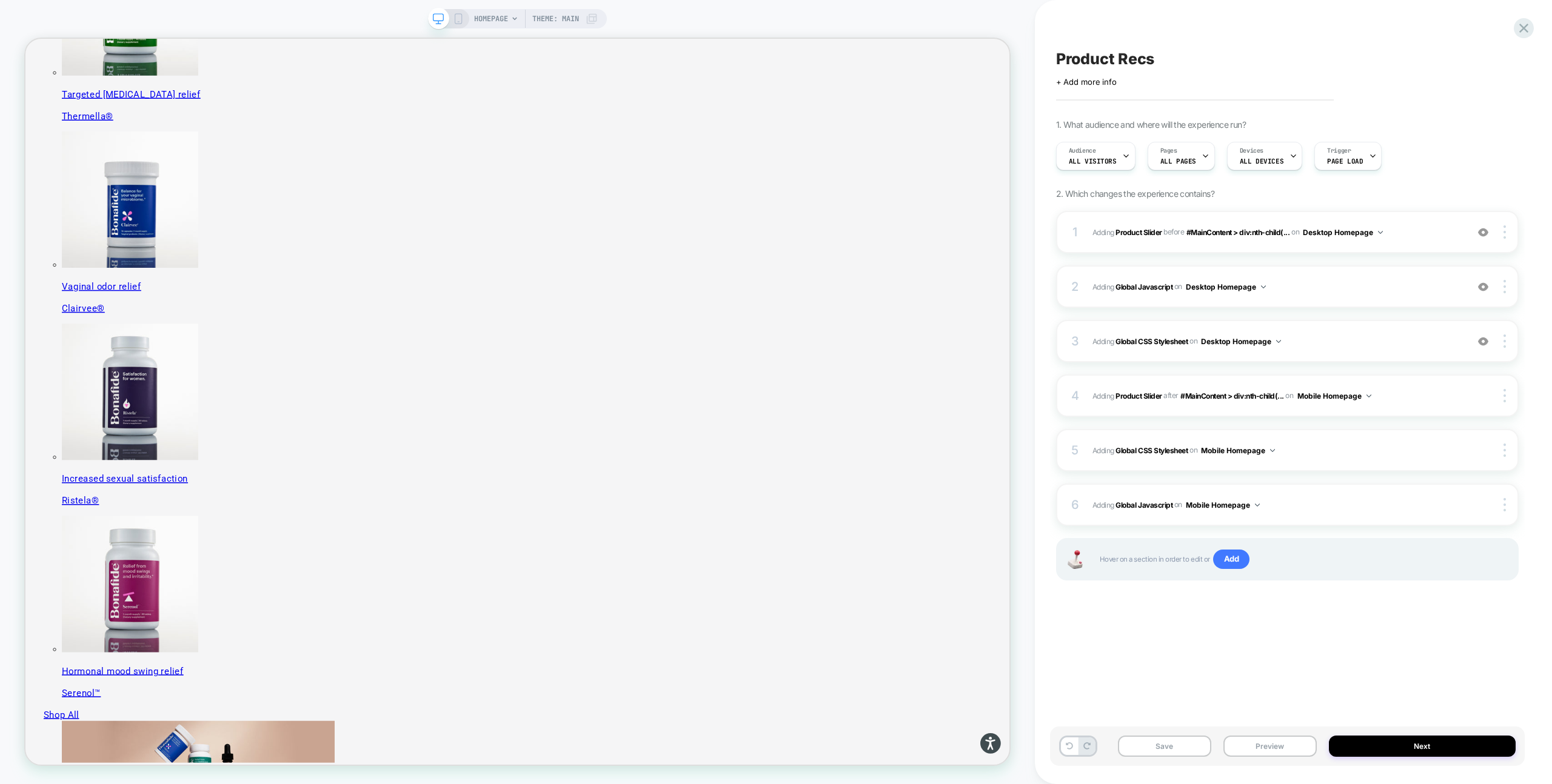
click at [453, 18] on icon at bounding box center [458, 18] width 11 height 11
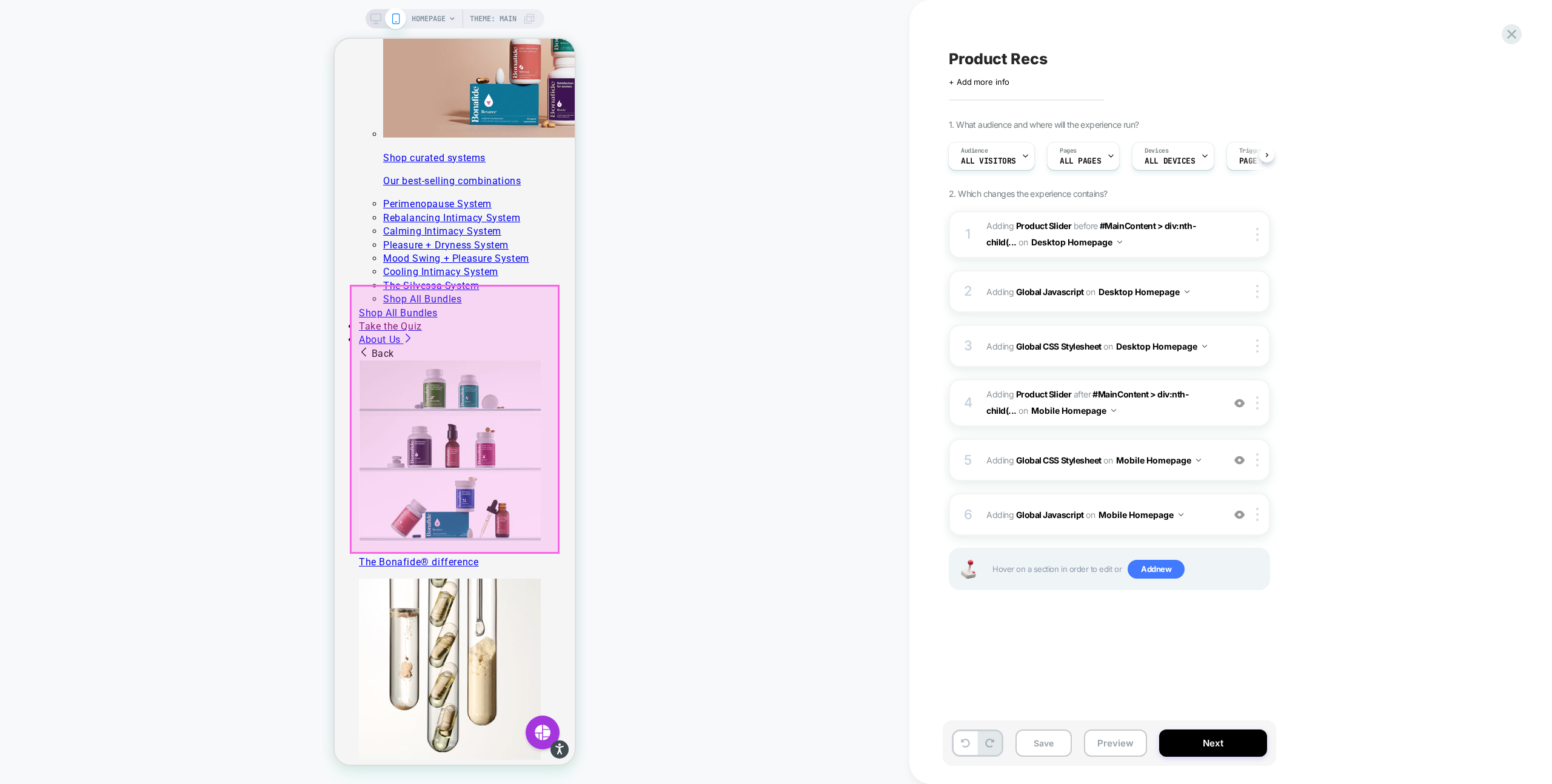
scroll to position [437, 0]
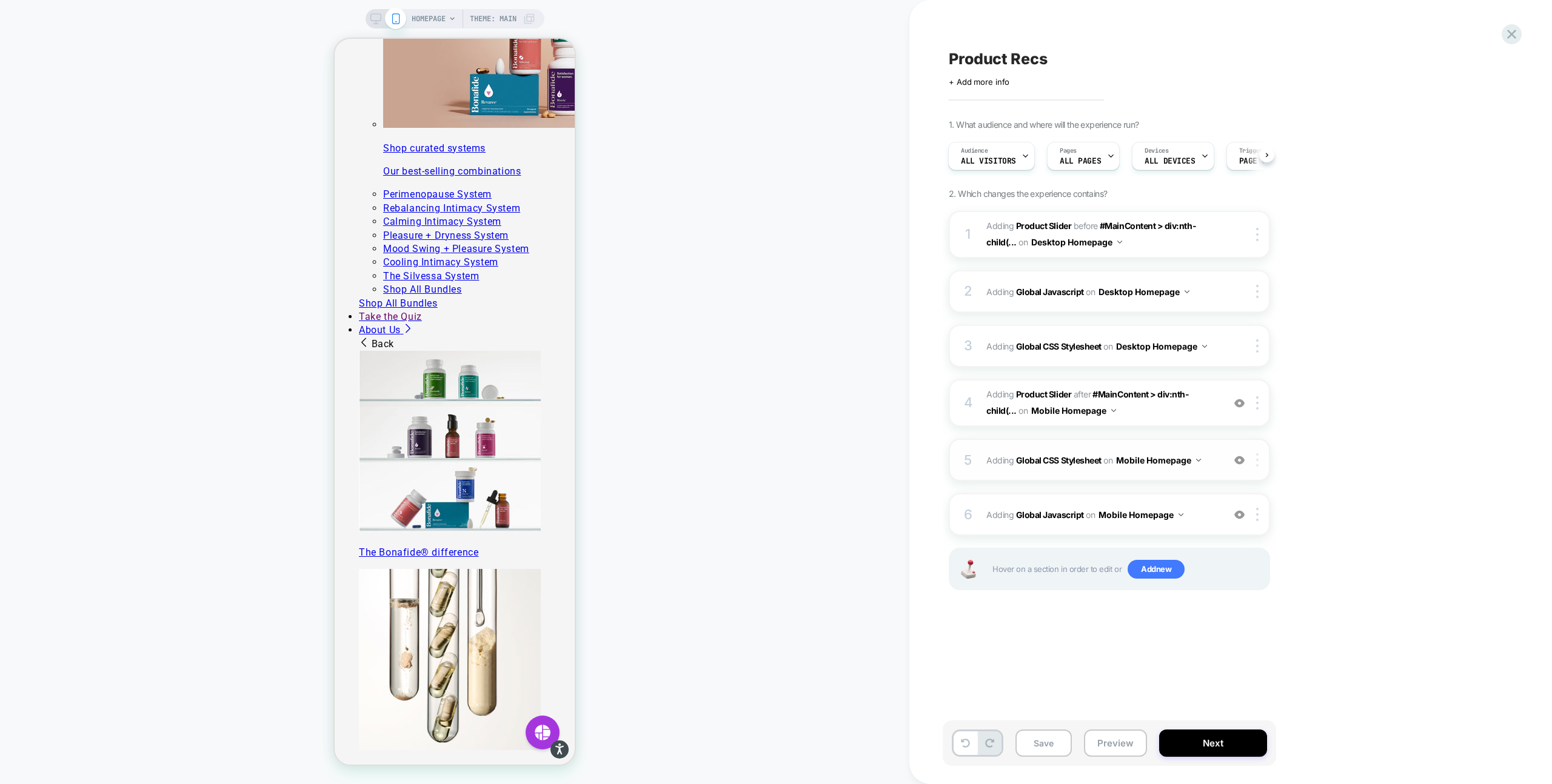
click at [1257, 460] on img at bounding box center [1257, 459] width 2 height 13
click at [1255, 234] on div at bounding box center [1259, 234] width 20 height 13
click at [1362, 273] on div "1. What audience and where will the experience run? Audience All Visitors Pages…" at bounding box center [1170, 369] width 443 height 501
click at [1259, 407] on div at bounding box center [1259, 402] width 20 height 13
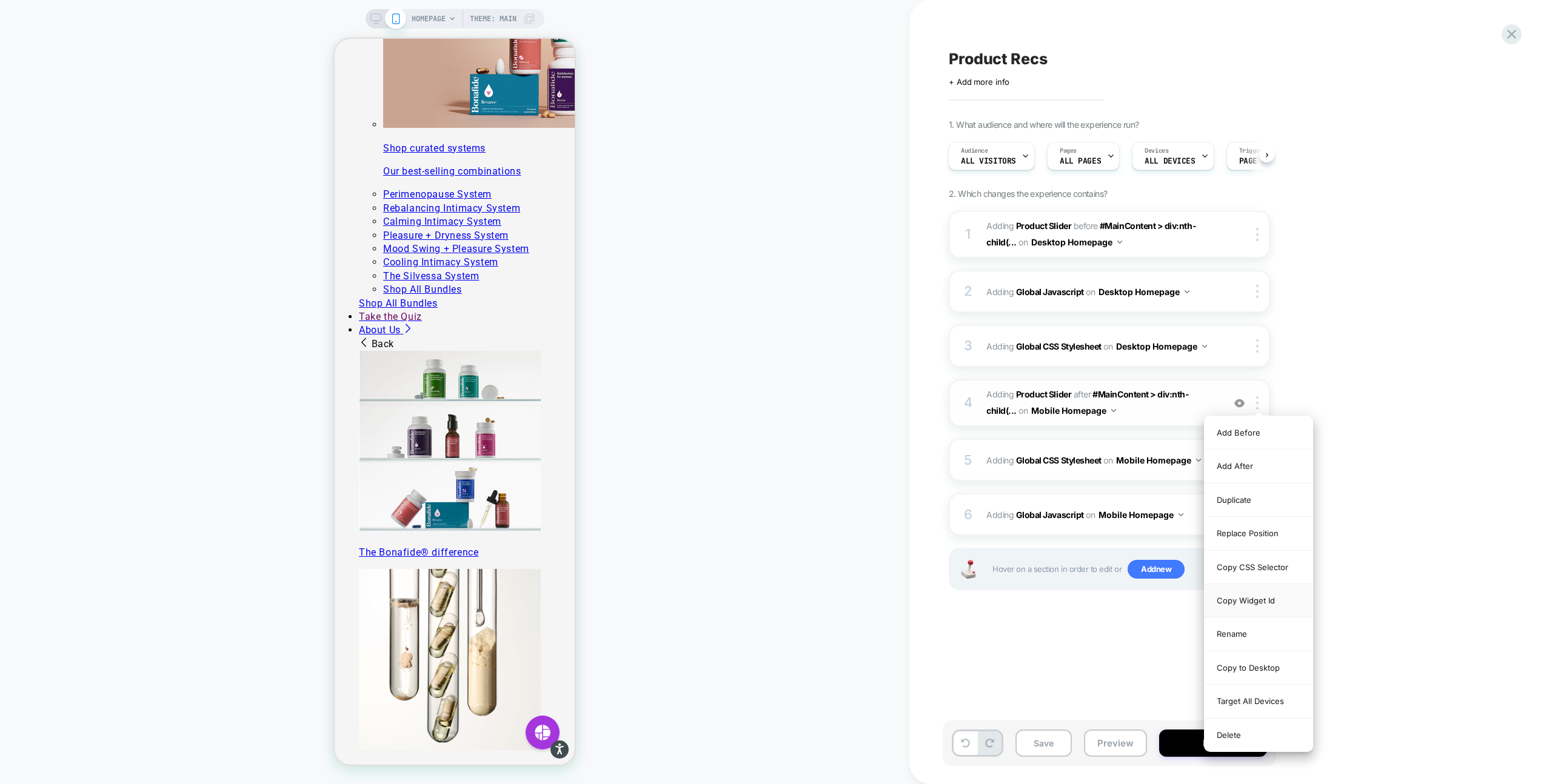
click at [1272, 599] on div "Copy Widget Id" at bounding box center [1258, 601] width 108 height 34
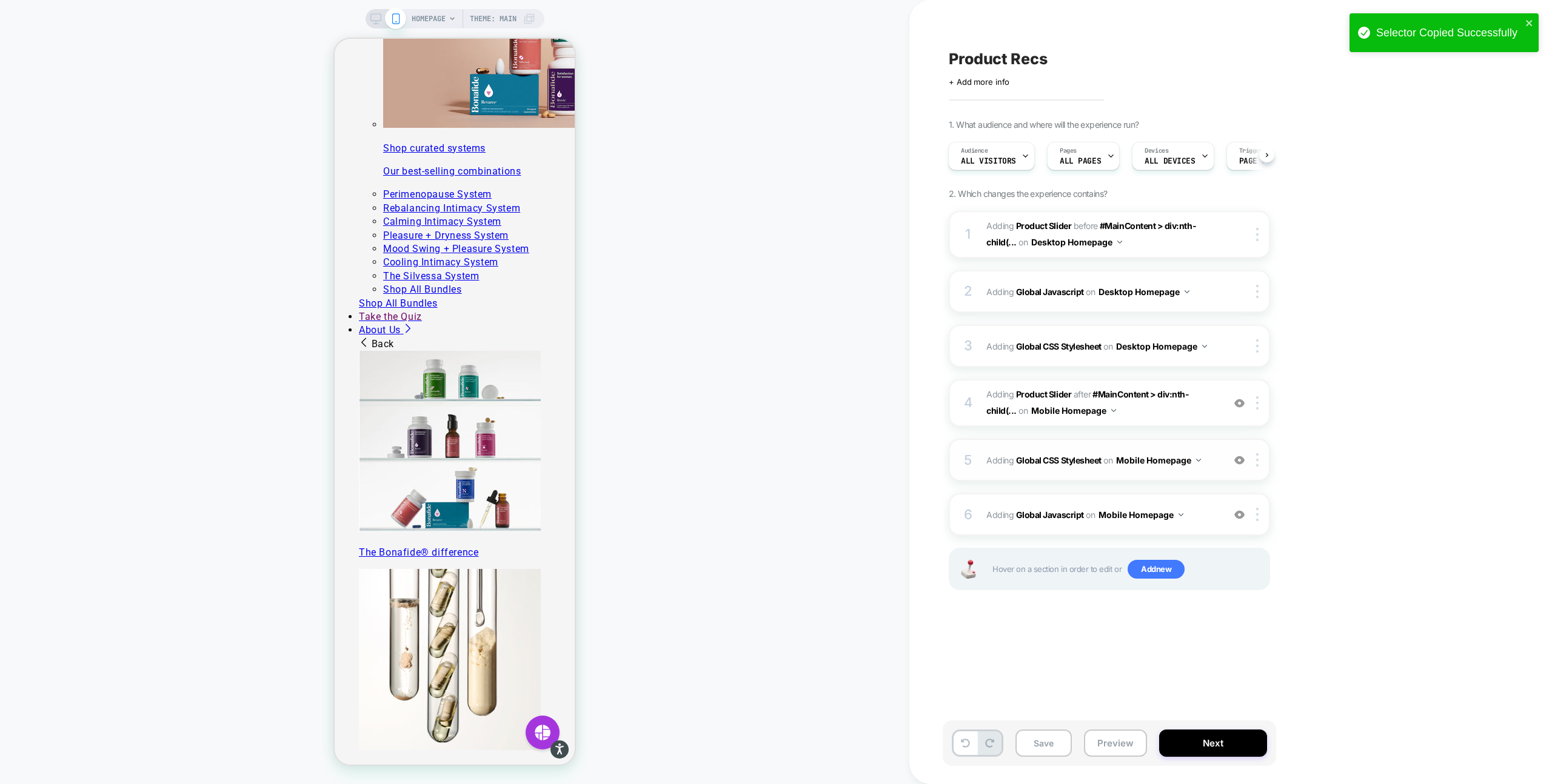
click at [1150, 469] on div "5 Adding Global CSS Stylesheet on Mobile Homepage Add Before Add After Copy to …" at bounding box center [1109, 459] width 322 height 43
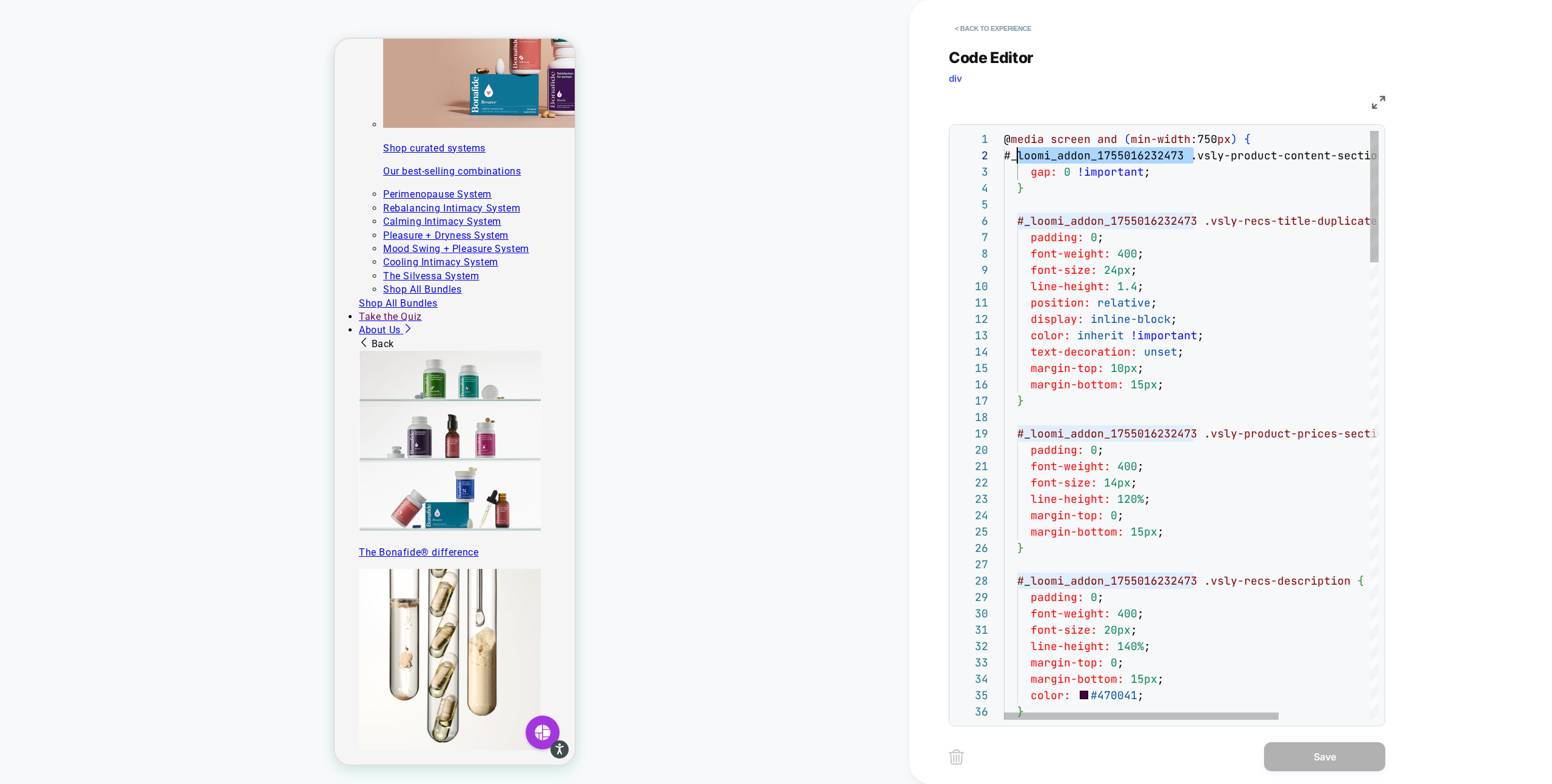
scroll to position [16, 13]
drag, startPoint x: 1194, startPoint y: 155, endPoint x: 1017, endPoint y: 157, distance: 177.0
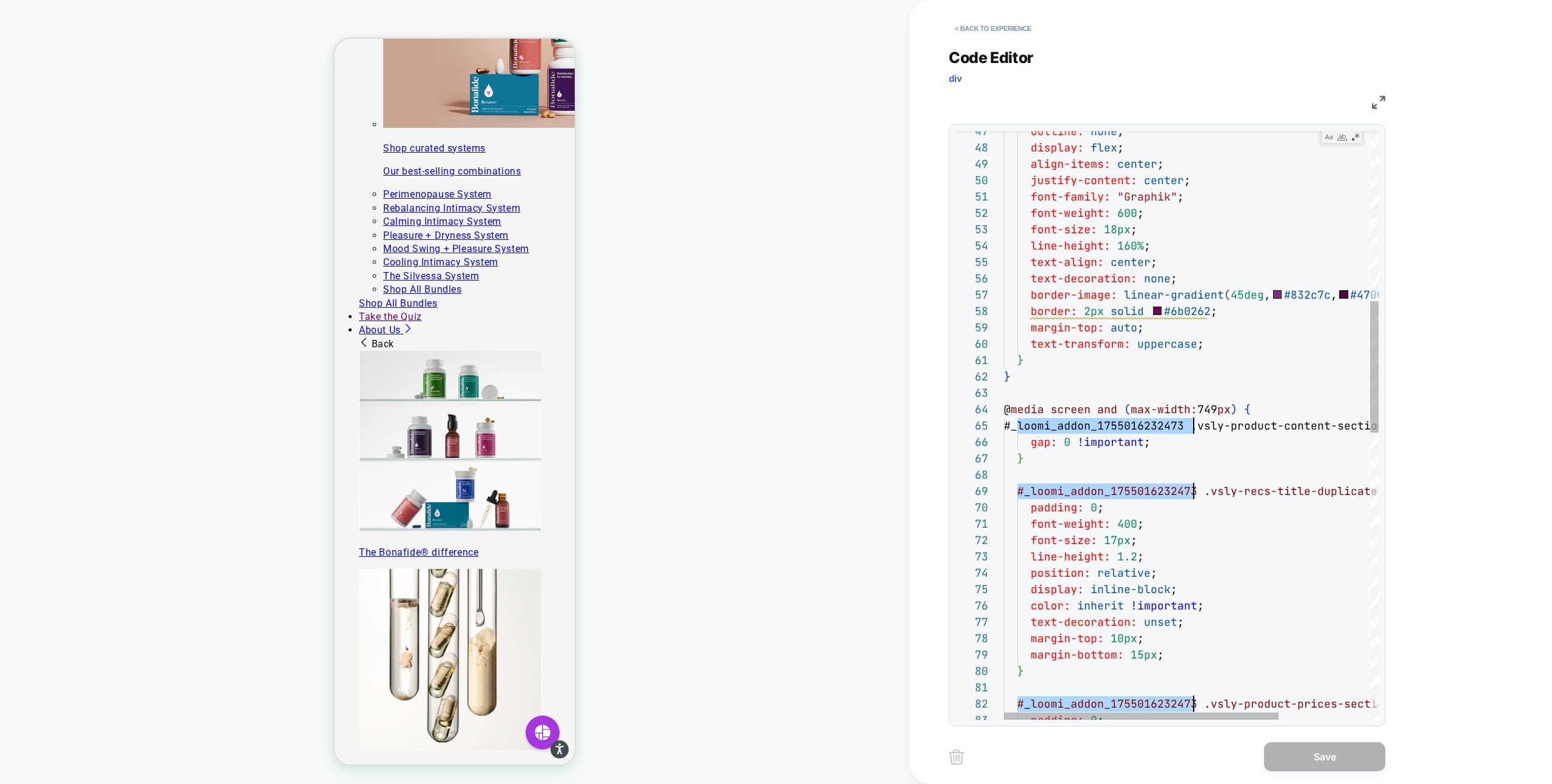
scroll to position [16, 190]
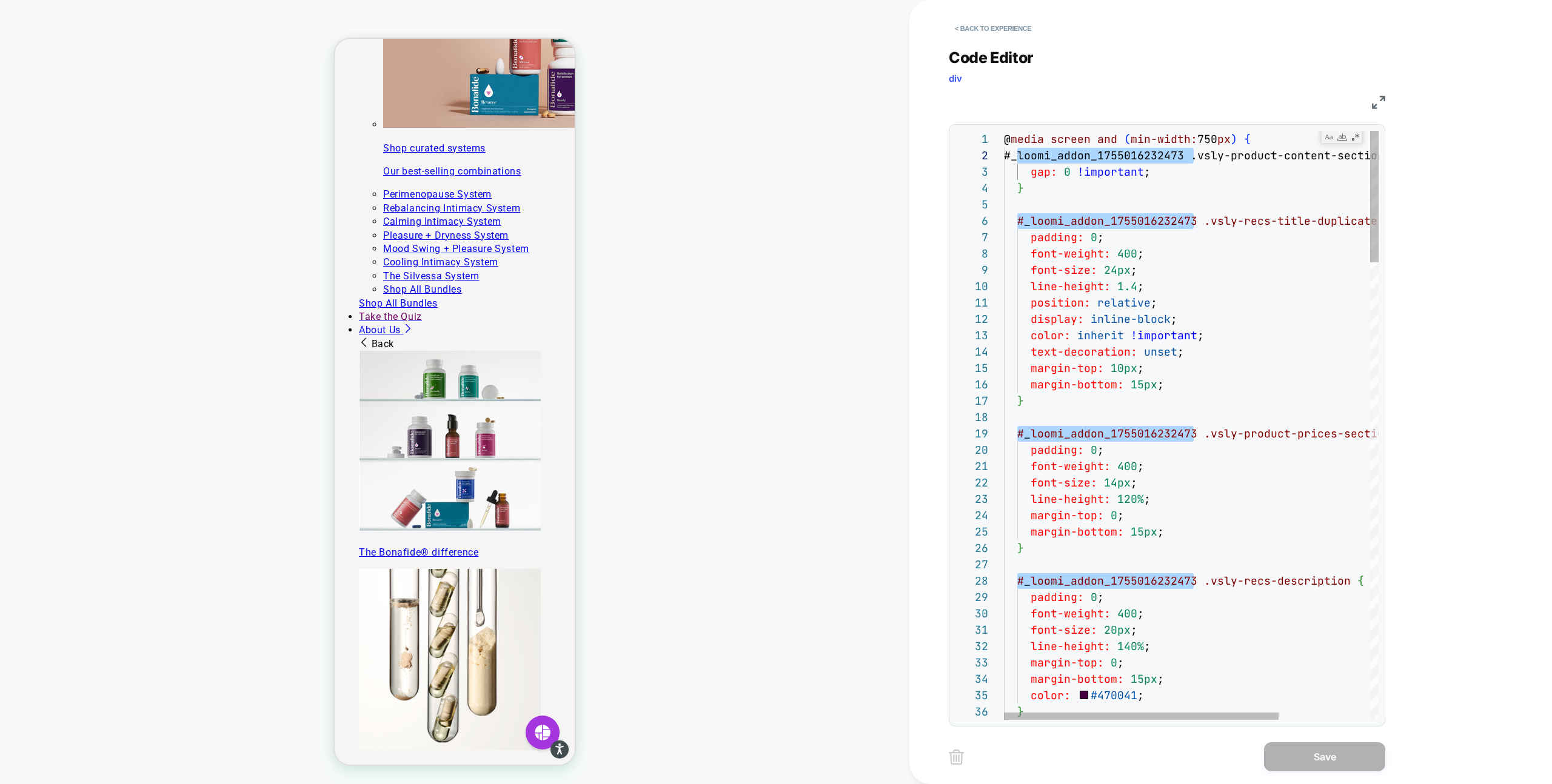
type textarea "**********"
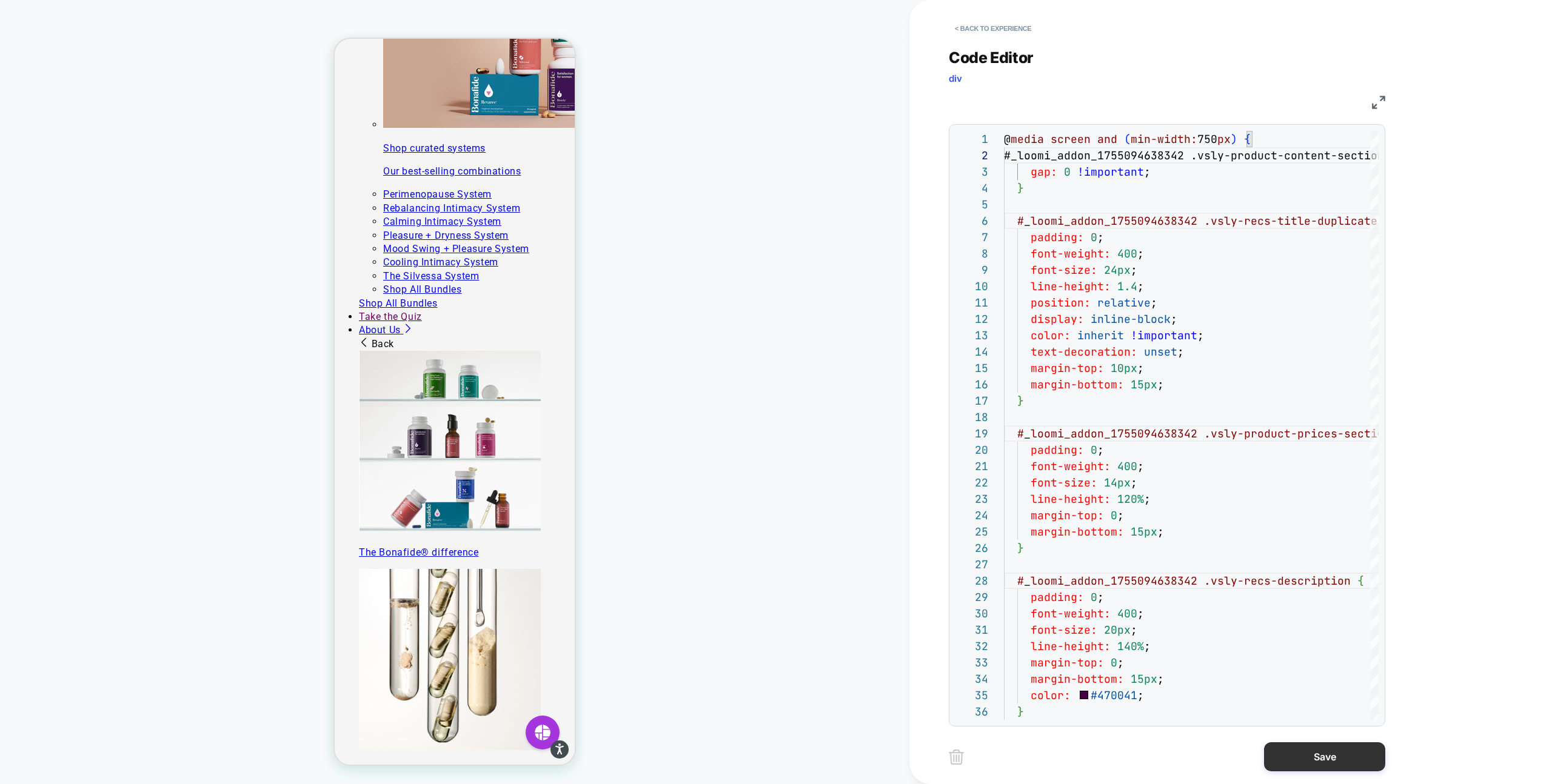
click at [1311, 755] on button "Save" at bounding box center [1325, 756] width 121 height 29
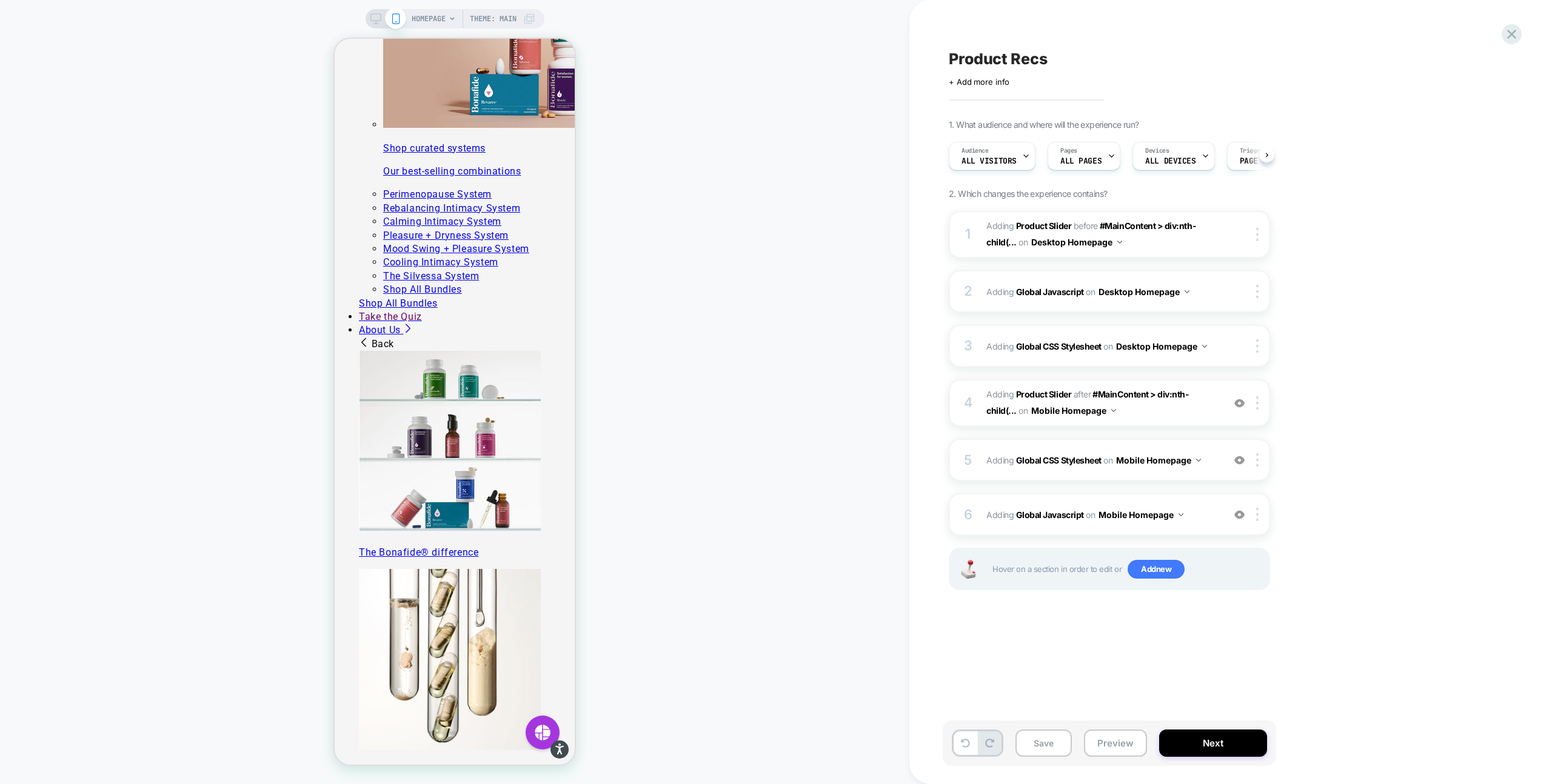
scroll to position [0, 1]
click at [1211, 457] on span "Adding Global CSS Stylesheet on Mobile Homepage" at bounding box center [1101, 460] width 231 height 18
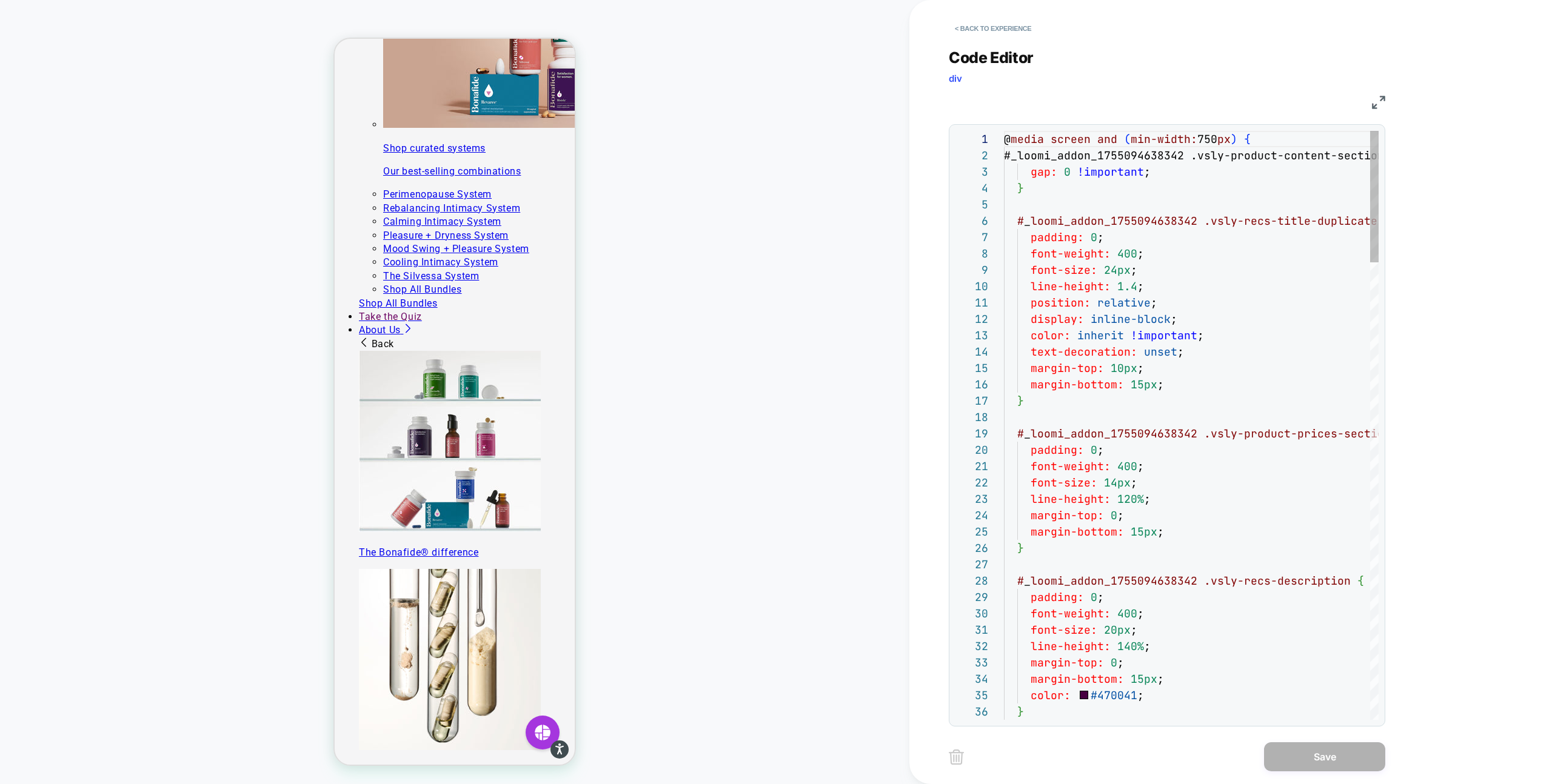
scroll to position [164, 0]
click at [969, 22] on button "< Back to experience" at bounding box center [992, 29] width 88 height 20
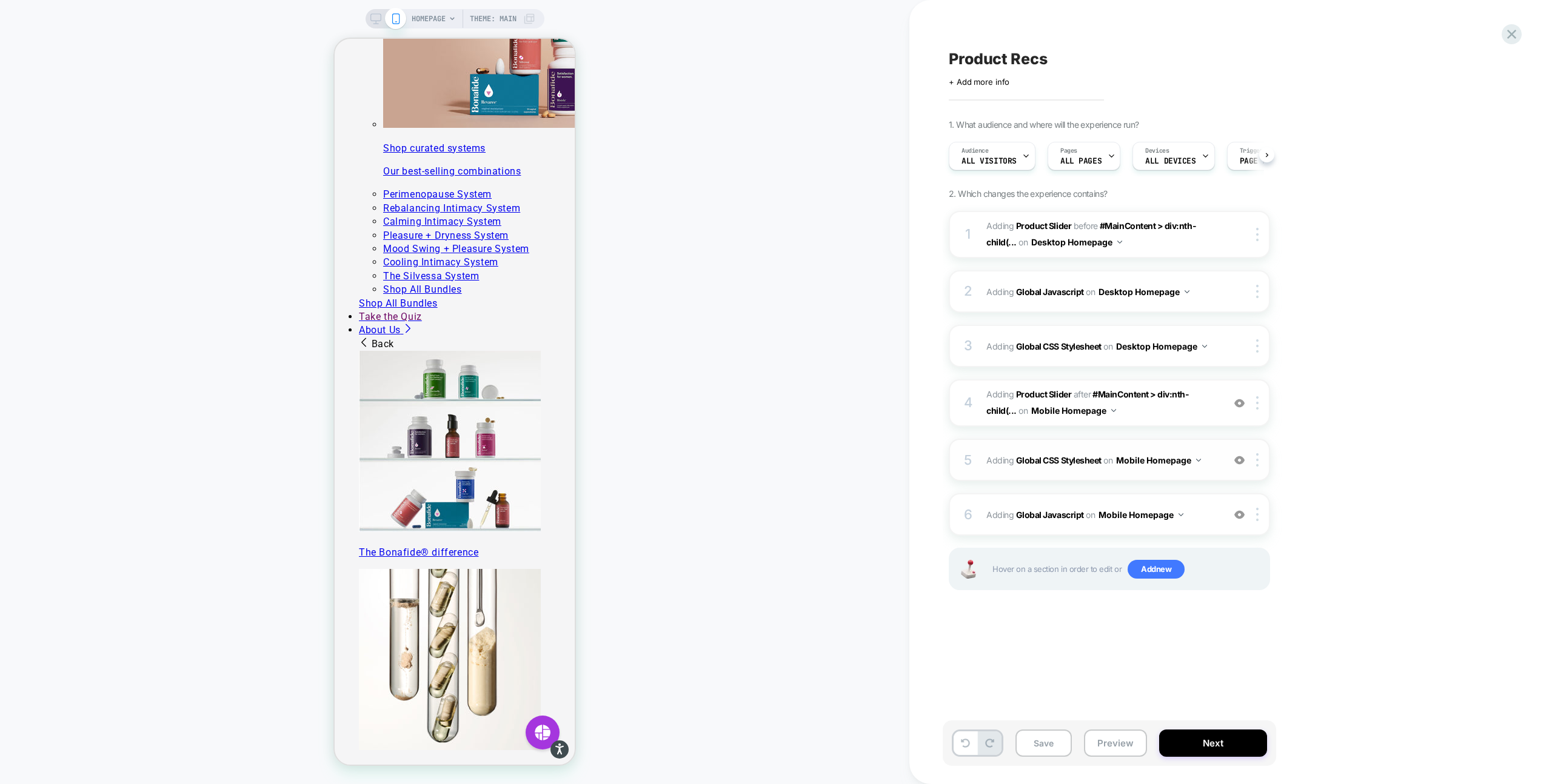
scroll to position [0, 1]
click at [1187, 511] on span "Adding Global Javascript on Mobile Homepage" at bounding box center [1101, 515] width 231 height 18
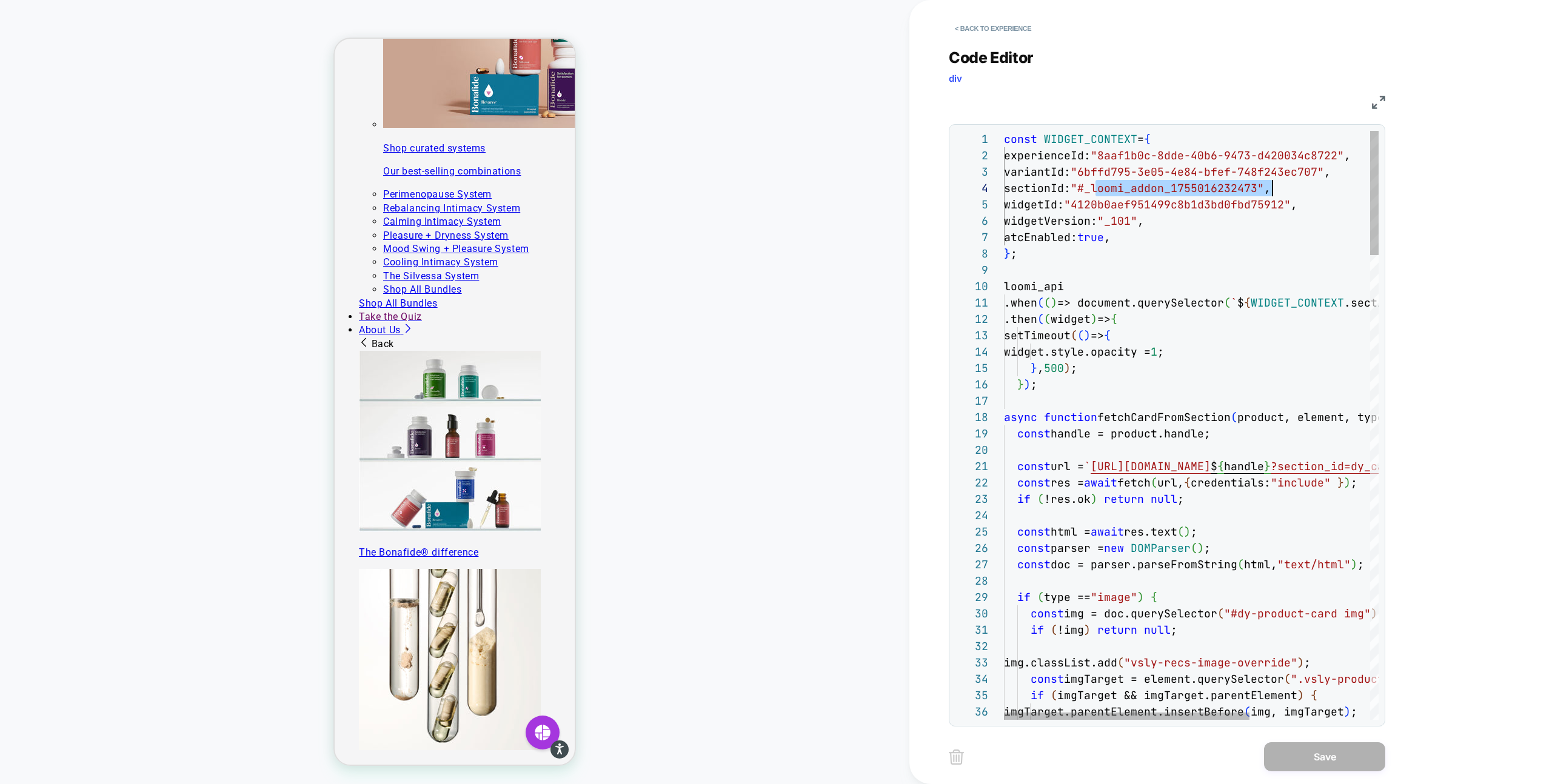
scroll to position [49, 268]
drag, startPoint x: 1098, startPoint y: 188, endPoint x: 1273, endPoint y: 188, distance: 175.0
type textarea "**********"
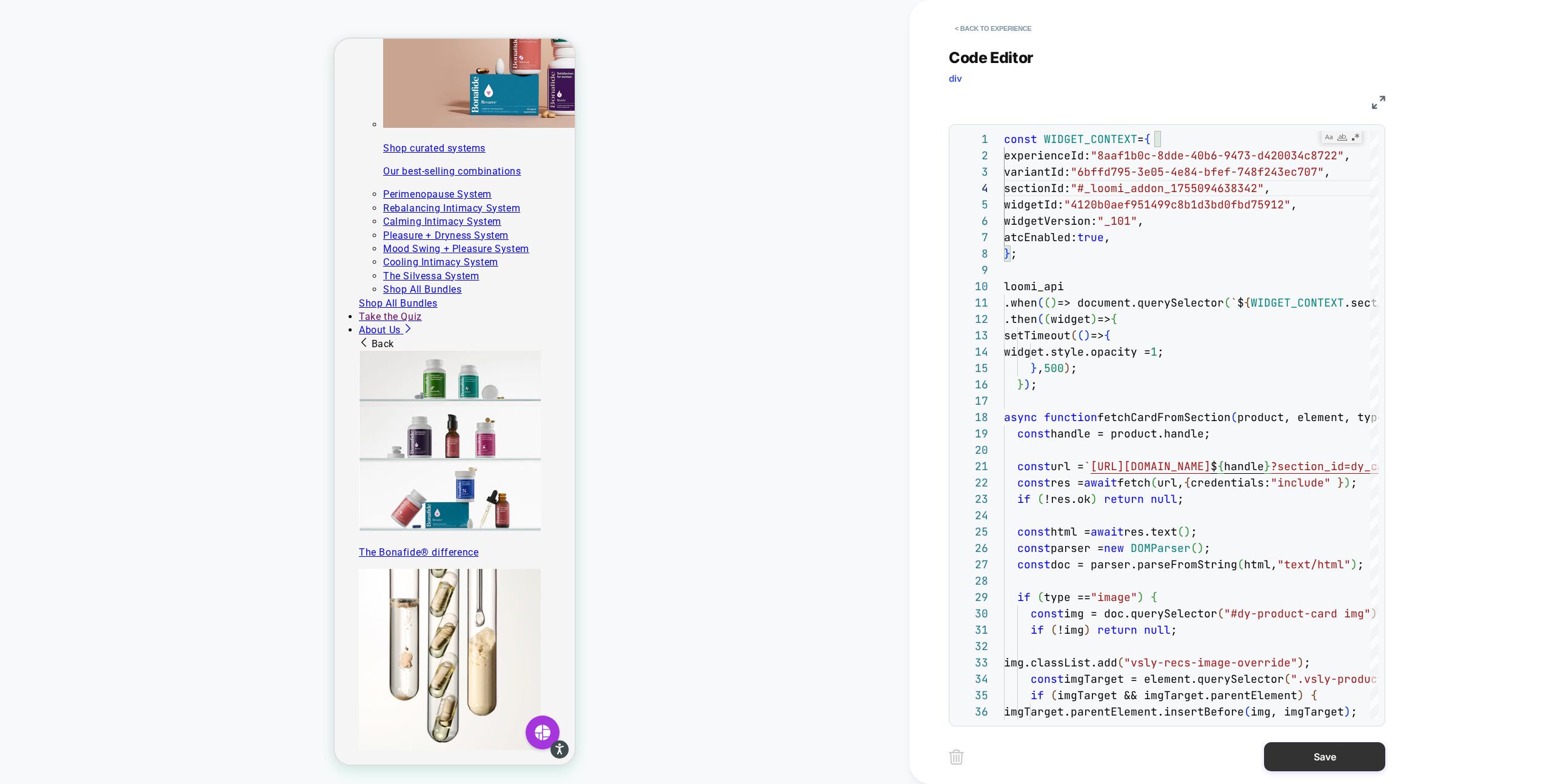
click at [1321, 760] on button "Save" at bounding box center [1325, 756] width 121 height 29
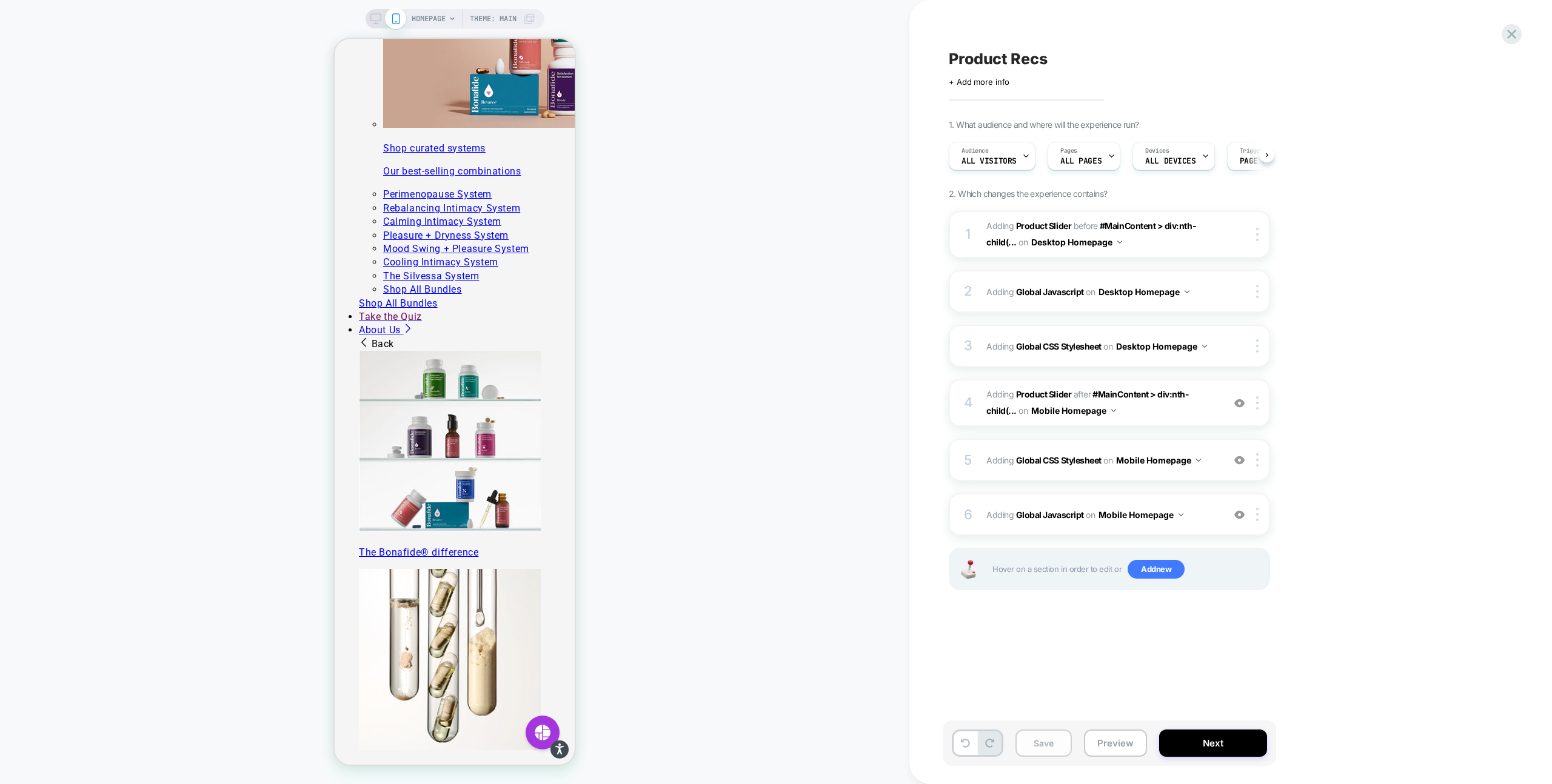
scroll to position [0, 1]
click at [1039, 742] on button "Save" at bounding box center [1044, 742] width 57 height 27
click at [1110, 746] on button "Preview" at bounding box center [1115, 742] width 63 height 27
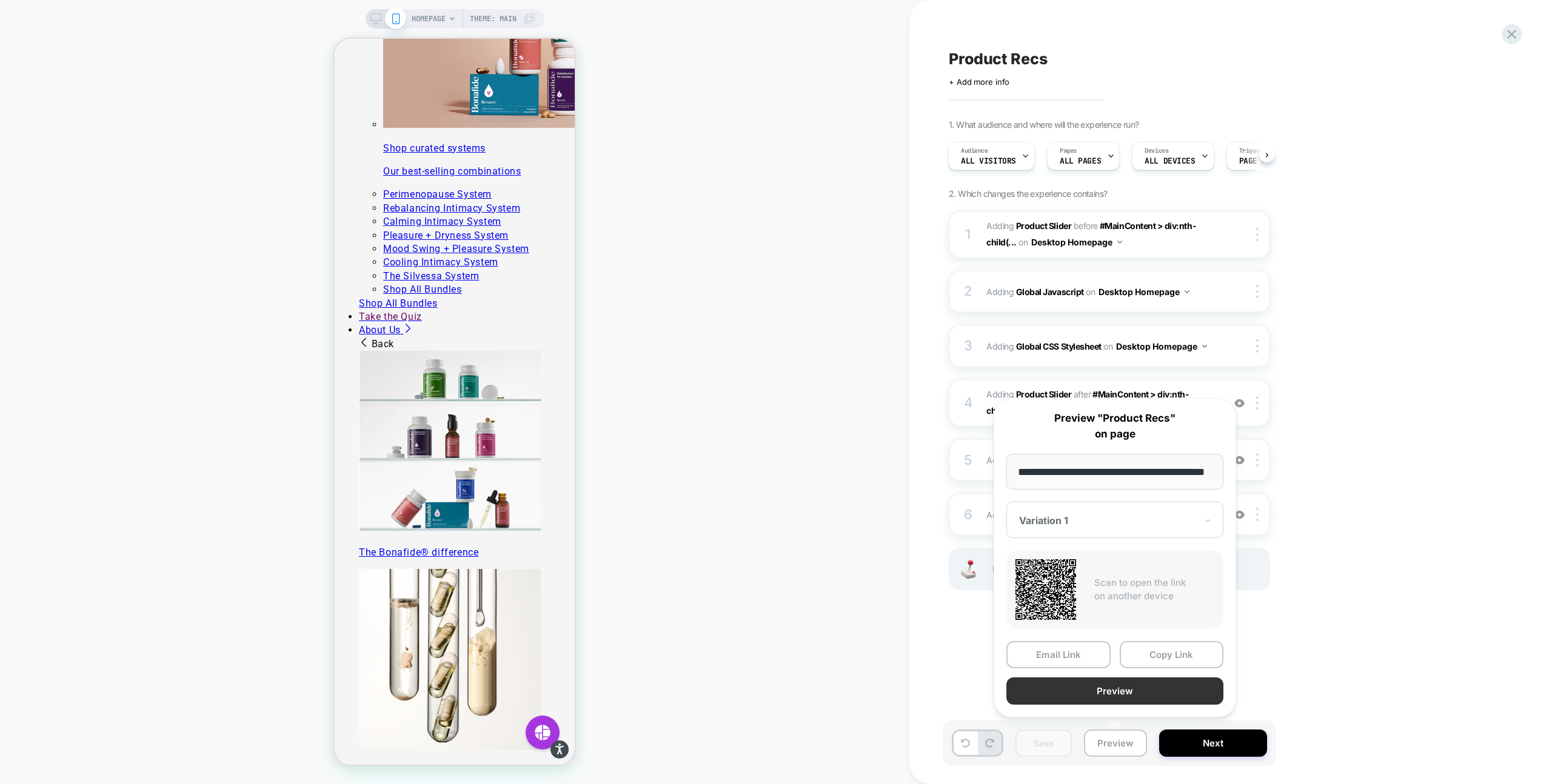
scroll to position [0, 0]
click at [1134, 690] on button "Preview" at bounding box center [1114, 691] width 217 height 27
